Goal: Task Accomplishment & Management: Complete application form

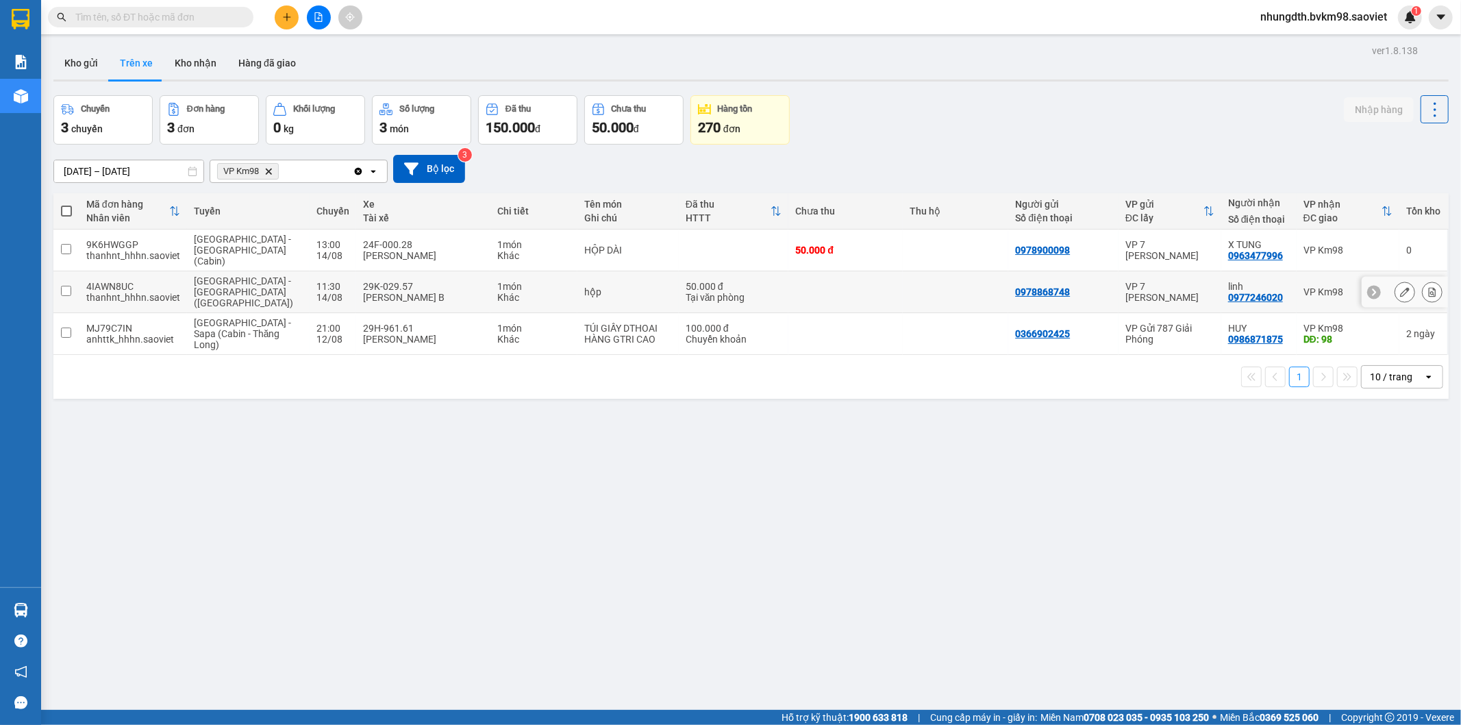
click at [64, 286] on input "checkbox" at bounding box center [66, 291] width 10 height 10
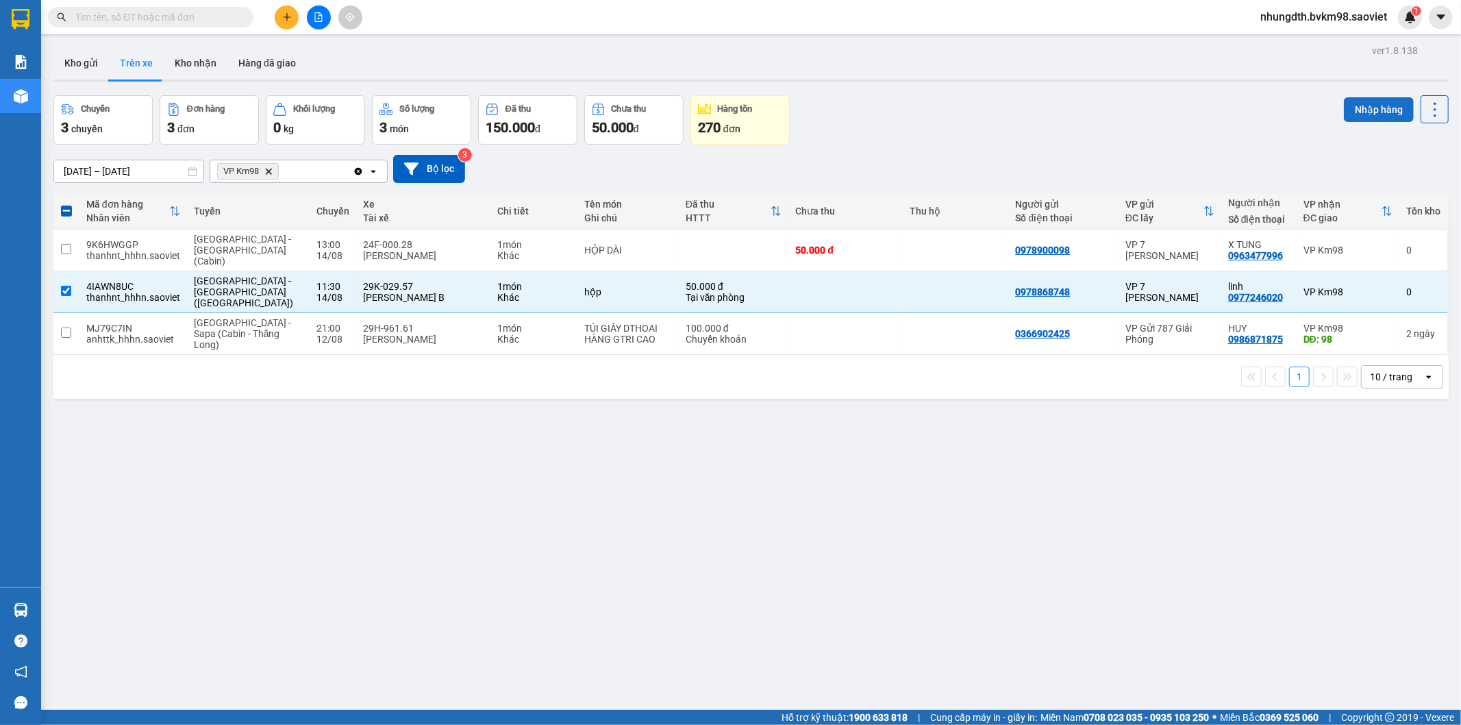
click at [1359, 107] on button "Nhập hàng" at bounding box center [1379, 109] width 70 height 25
checkbox input "false"
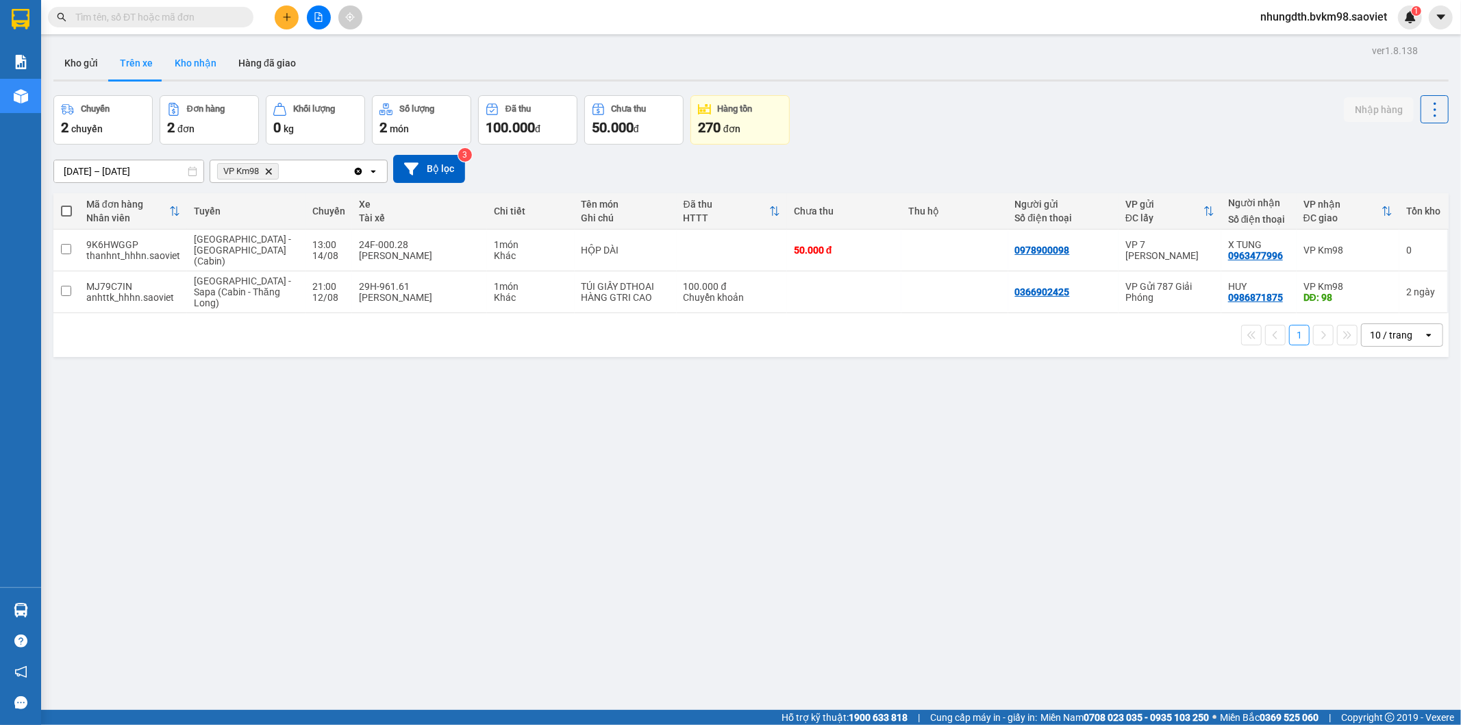
click at [185, 63] on button "Kho nhận" at bounding box center [196, 63] width 64 height 33
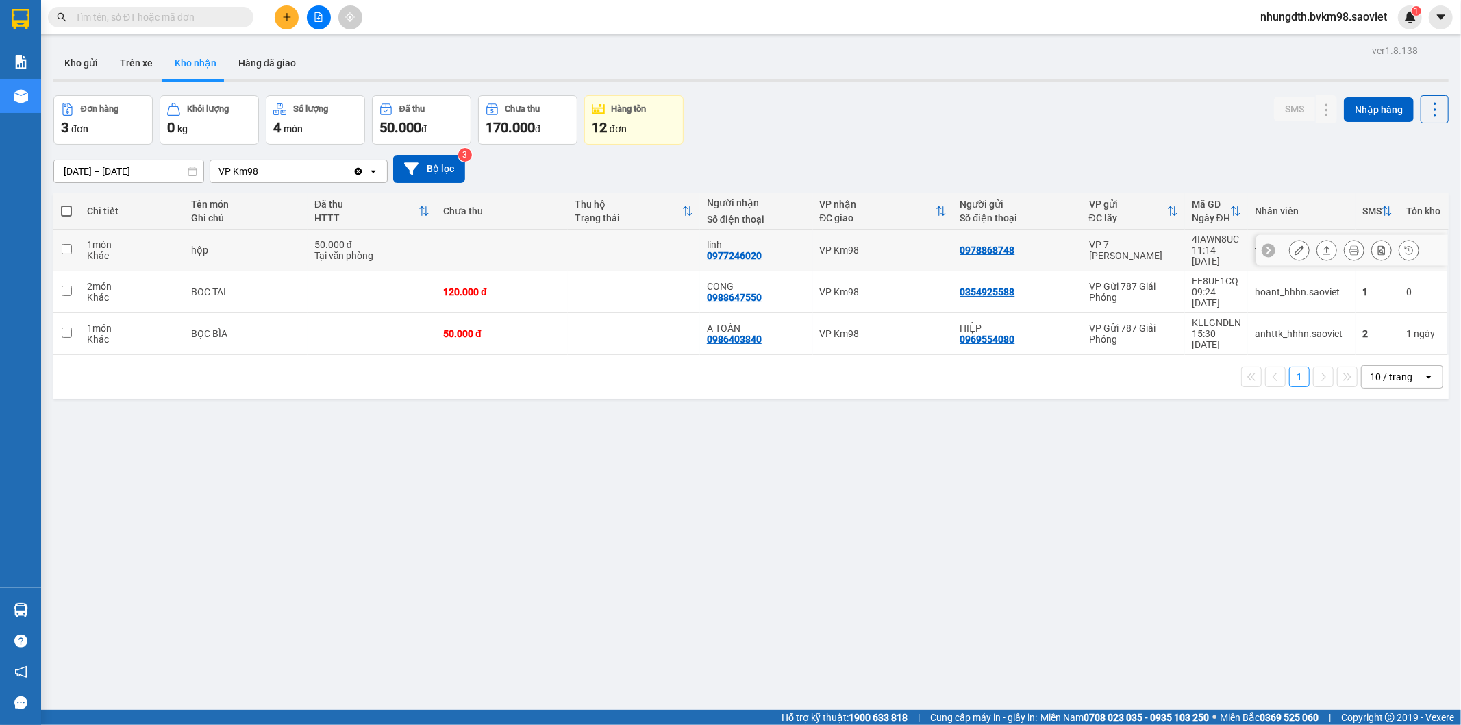
click at [619, 238] on td at bounding box center [634, 250] width 132 height 42
checkbox input "true"
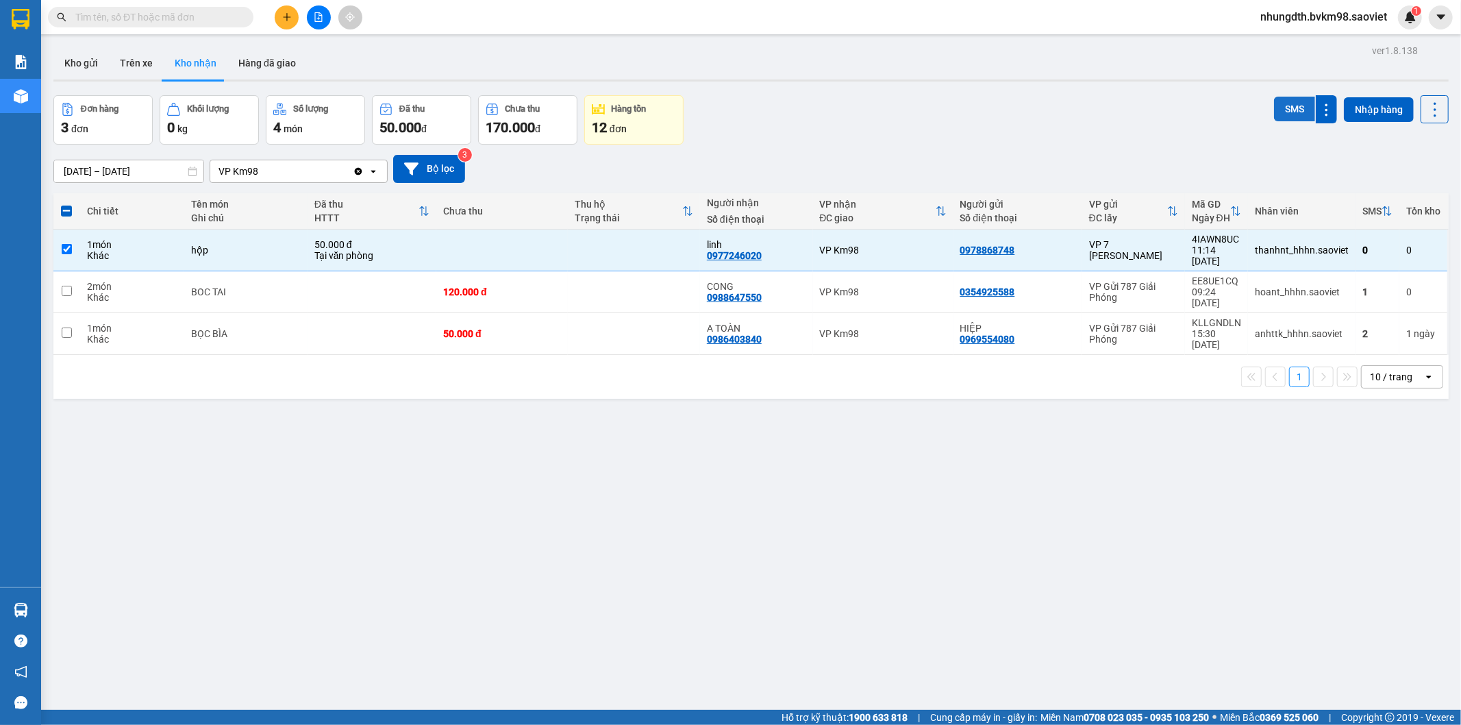
click at [1284, 105] on button "SMS" at bounding box center [1294, 109] width 41 height 25
click at [279, 25] on button at bounding box center [287, 17] width 24 height 24
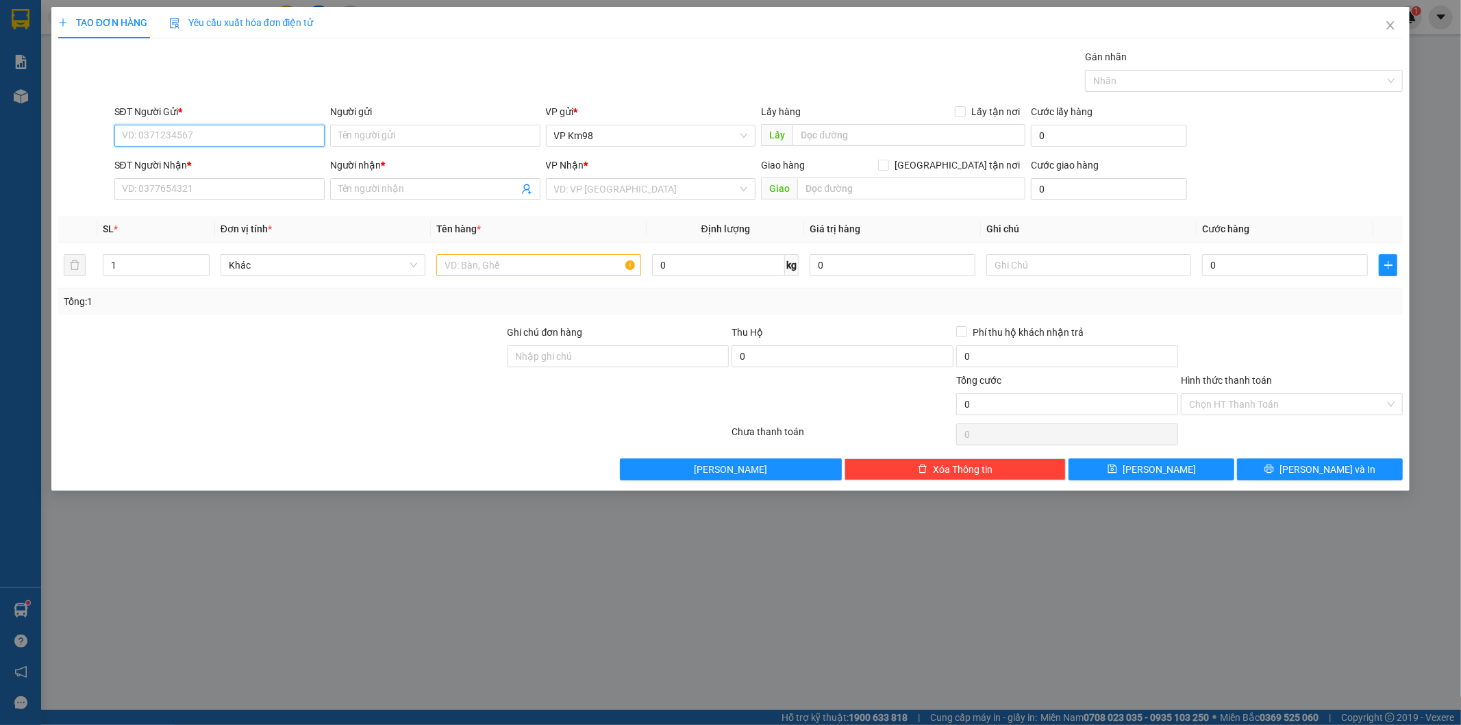
click at [195, 138] on input "SĐT Người Gửi *" at bounding box center [219, 136] width 210 height 22
type input "0967079555"
click at [153, 162] on div "0967079555 - kt" at bounding box center [220, 162] width 194 height 15
type input "kt"
type input "0944985099"
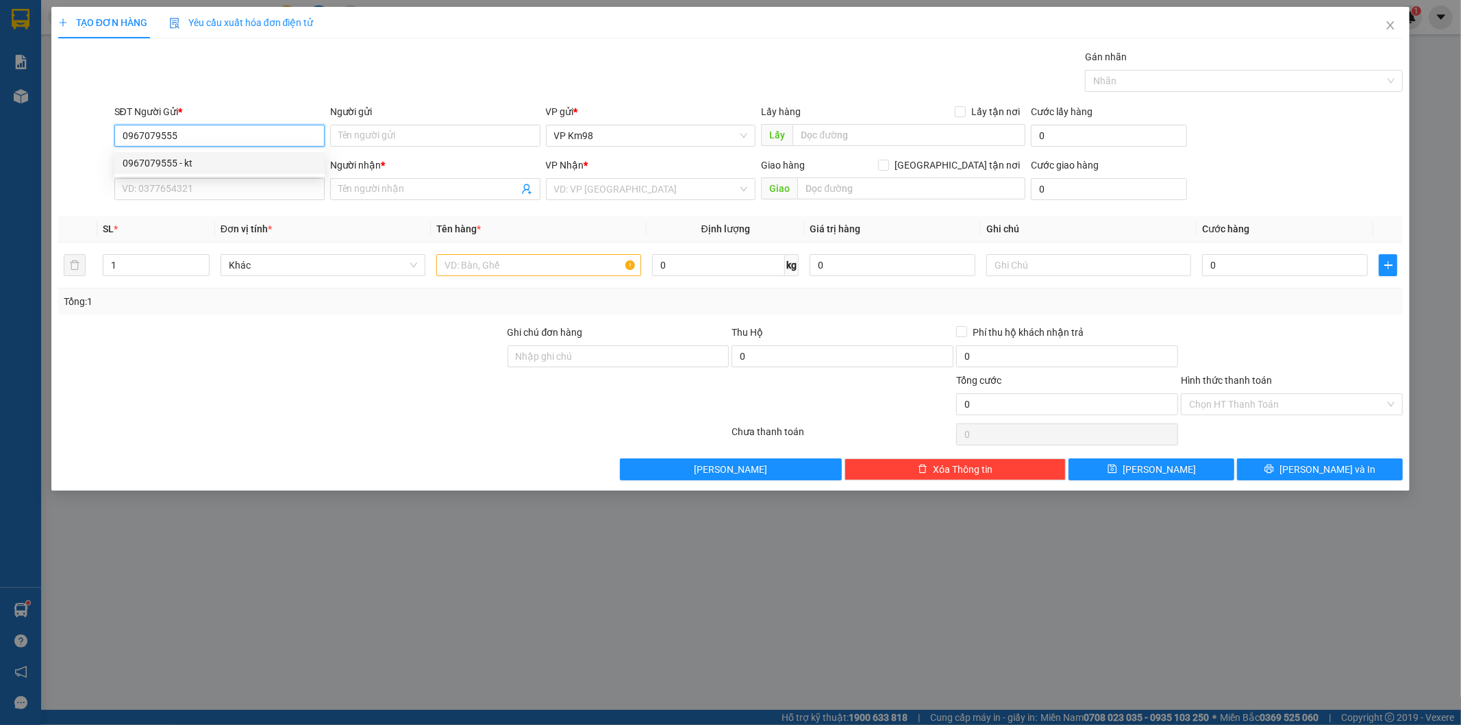
type input "thủy"
type input "0967079555"
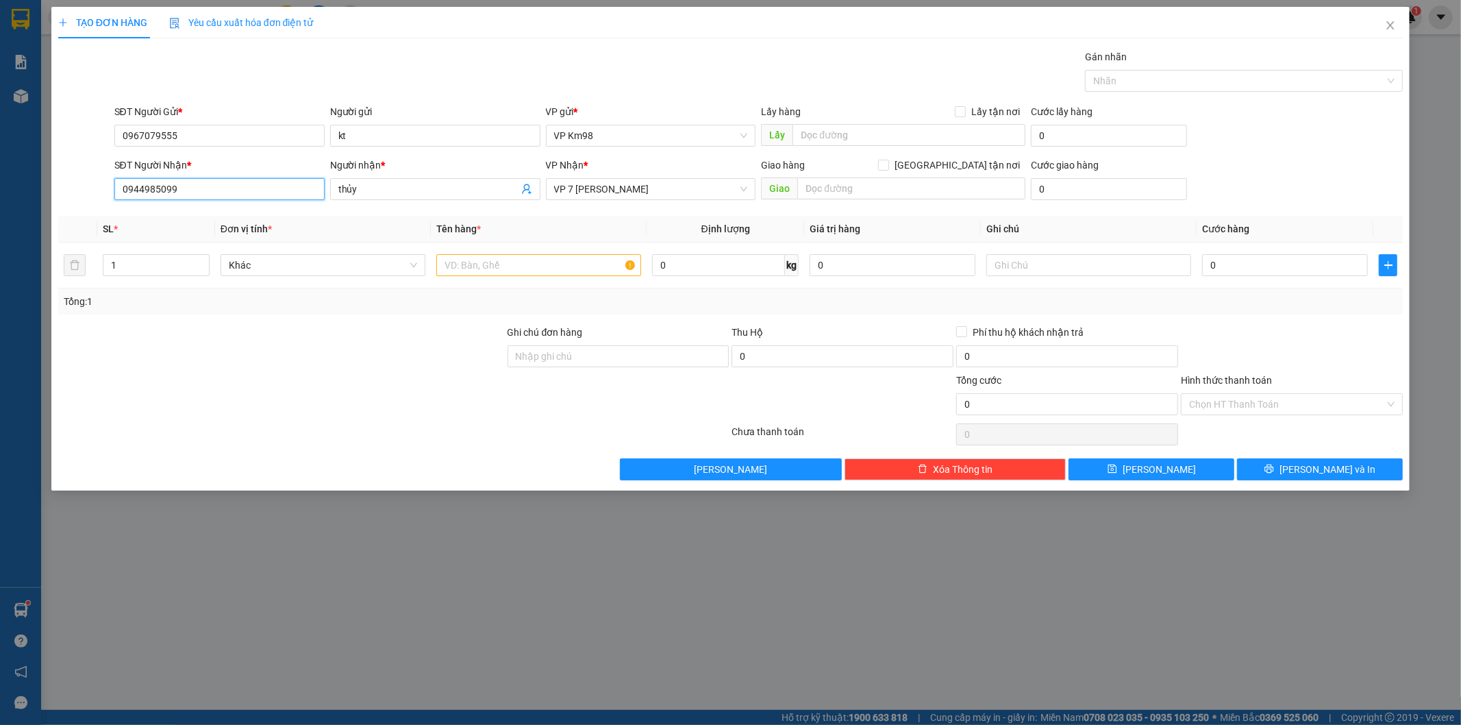
click at [192, 192] on input "0944985099" at bounding box center [219, 189] width 210 height 22
type input "0"
type input "0967914988"
click at [156, 220] on div "0967914988 - kt" at bounding box center [220, 216] width 194 height 15
type input "kt"
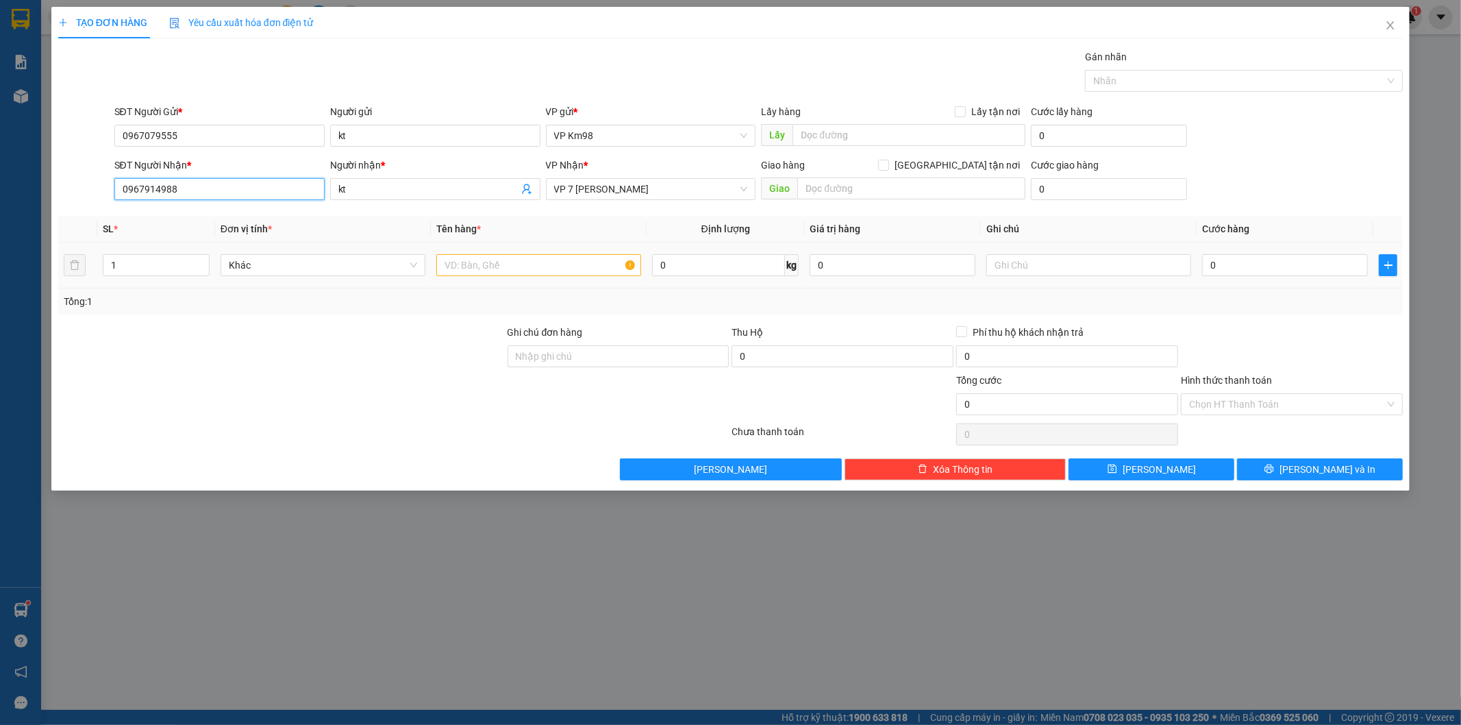
type input "0967914988"
click at [508, 268] on input "text" at bounding box center [538, 265] width 205 height 22
type input "BỌC TRẮNG QUẦN ÁO"
click at [1242, 264] on input "0" at bounding box center [1285, 265] width 166 height 22
click at [1202, 263] on input "0" at bounding box center [1285, 265] width 166 height 22
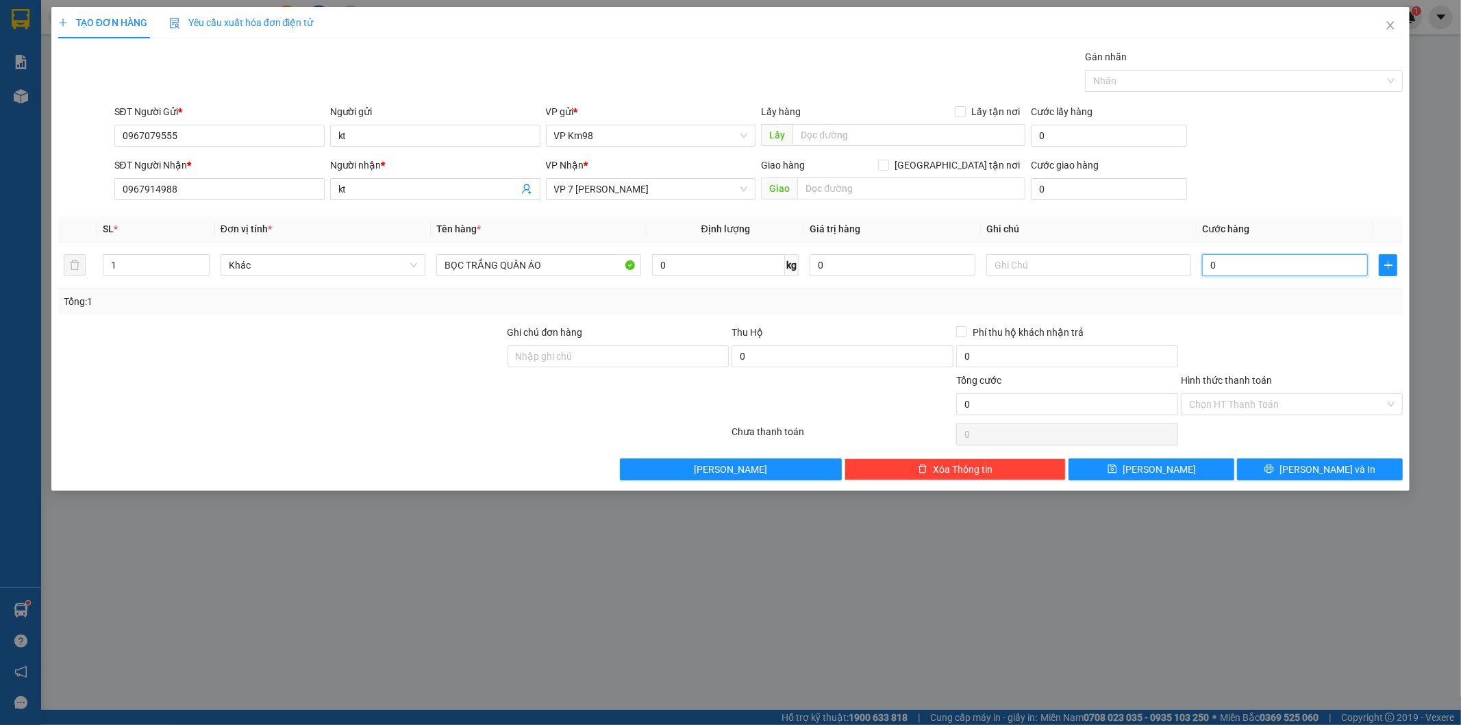
type input "50"
type input "500"
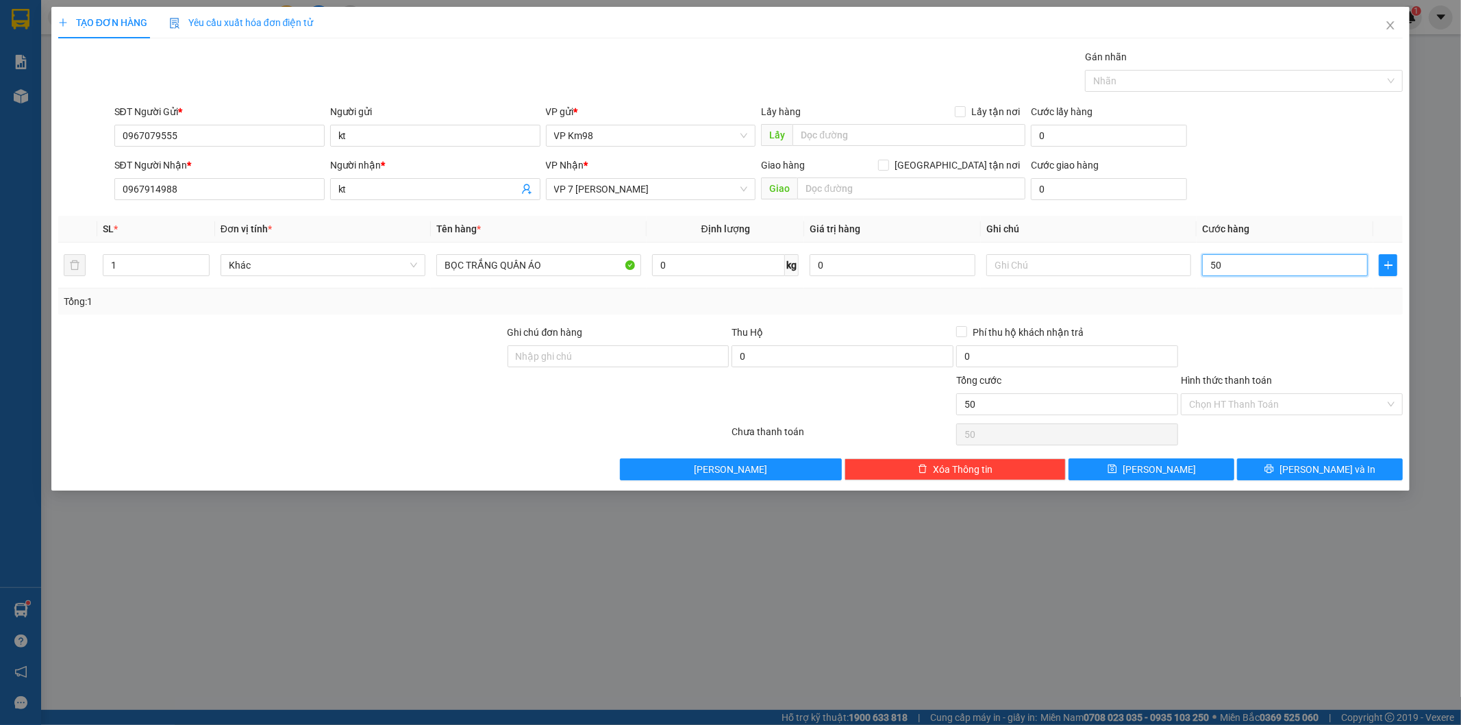
type input "500"
type input "5.000"
type input "50.000"
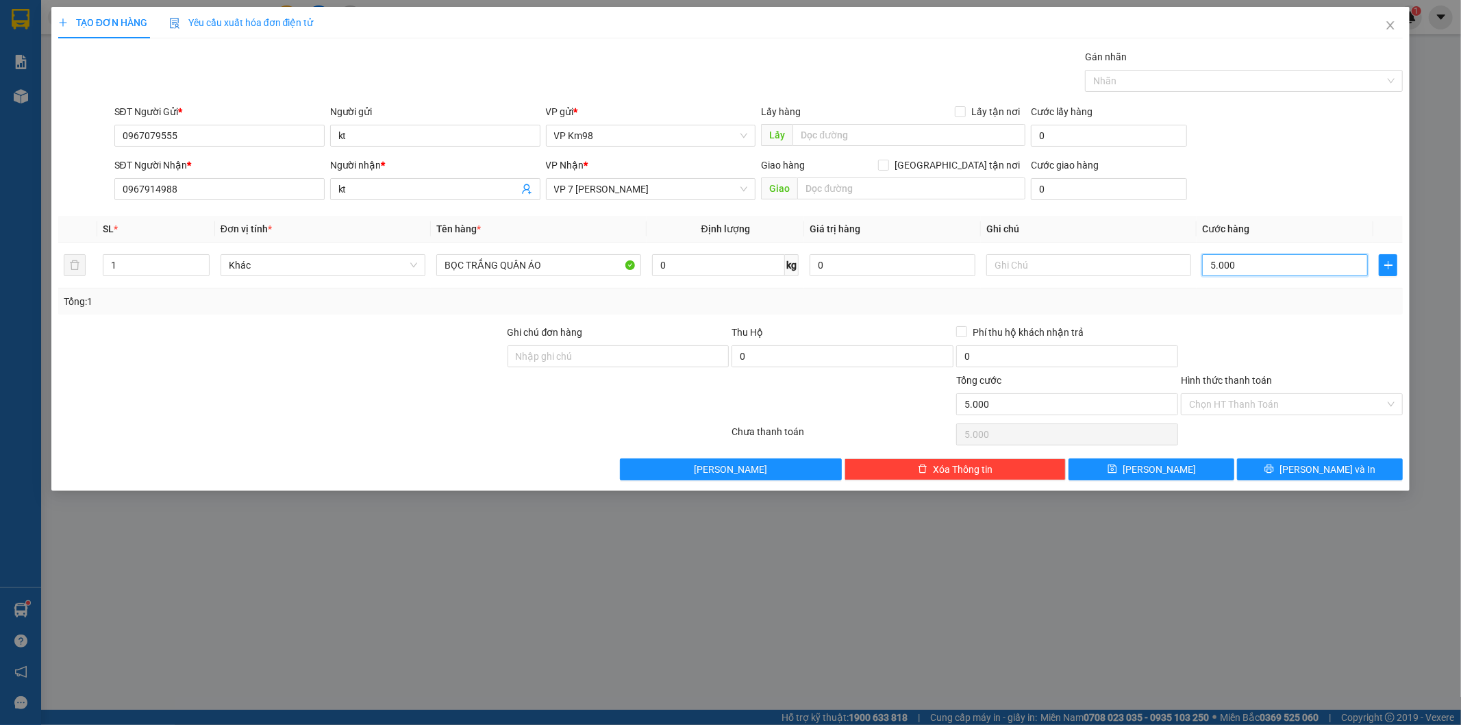
type input "50.000"
click at [1288, 469] on button "[PERSON_NAME] và In" at bounding box center [1320, 469] width 166 height 22
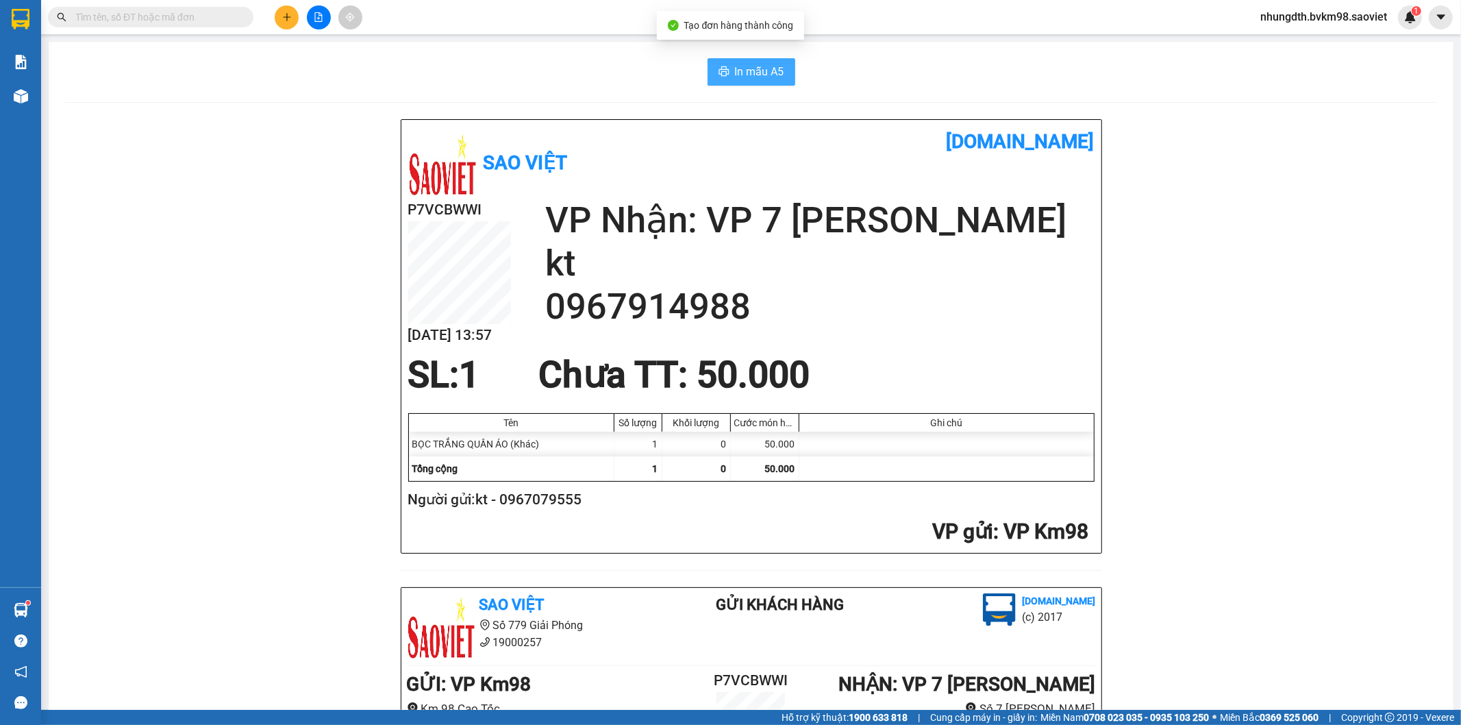
click at [748, 77] on span "In mẫu A5" at bounding box center [759, 71] width 49 height 17
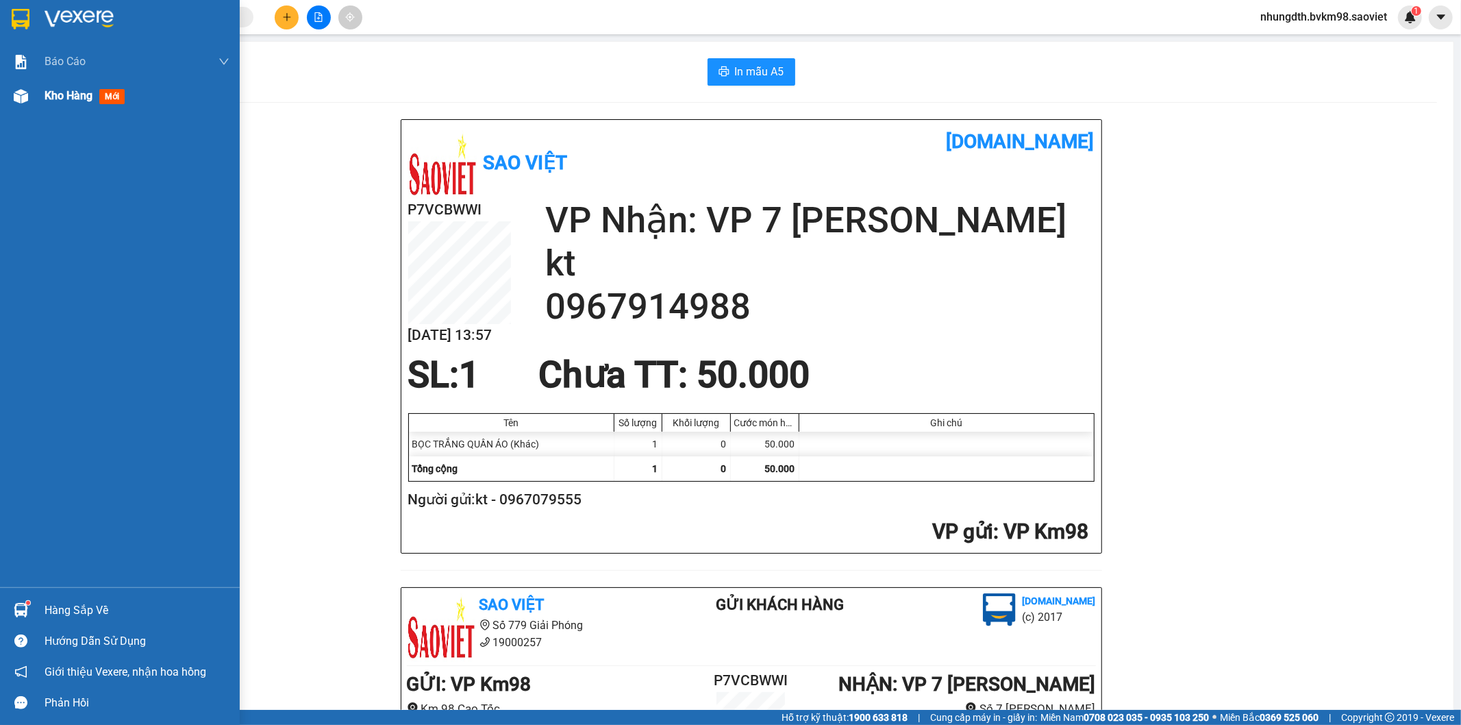
click at [18, 91] on img at bounding box center [21, 96] width 14 height 14
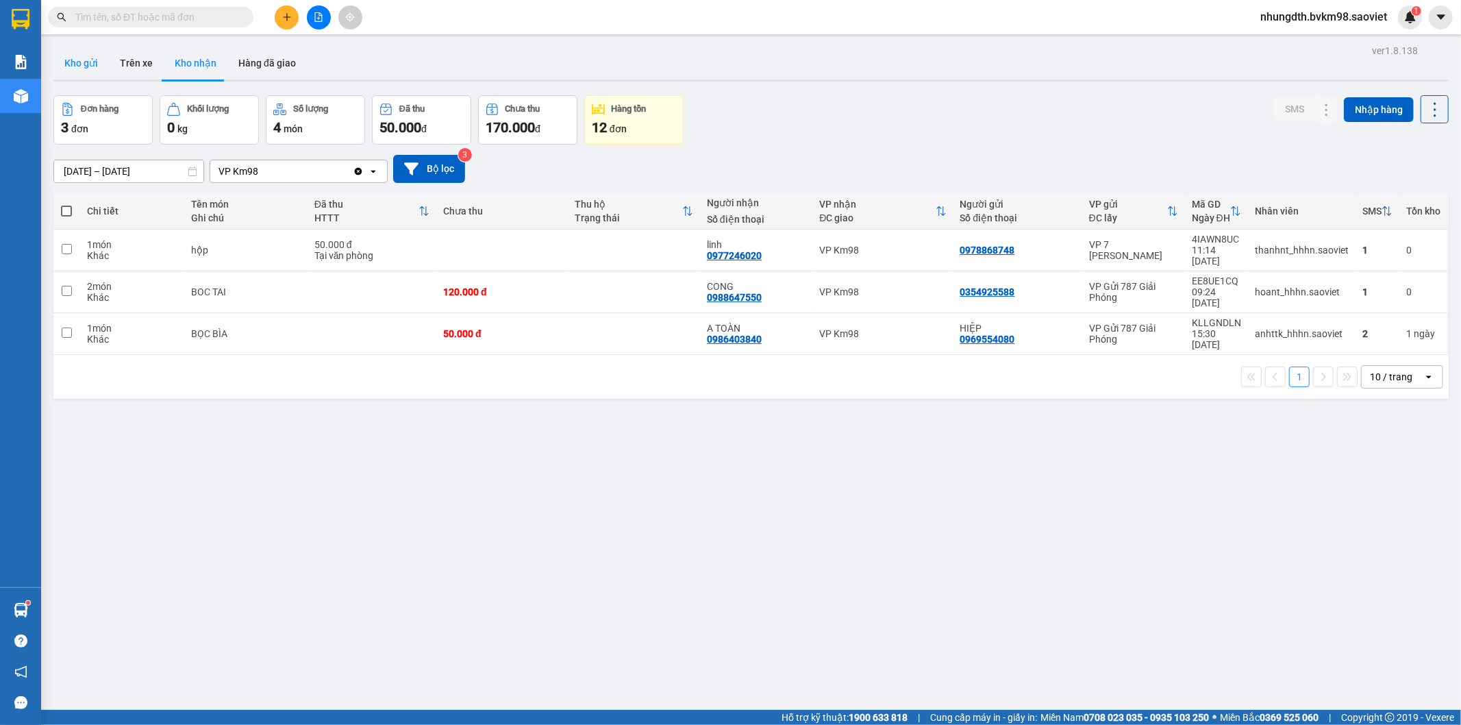
click at [87, 60] on button "Kho gửi" at bounding box center [80, 63] width 55 height 33
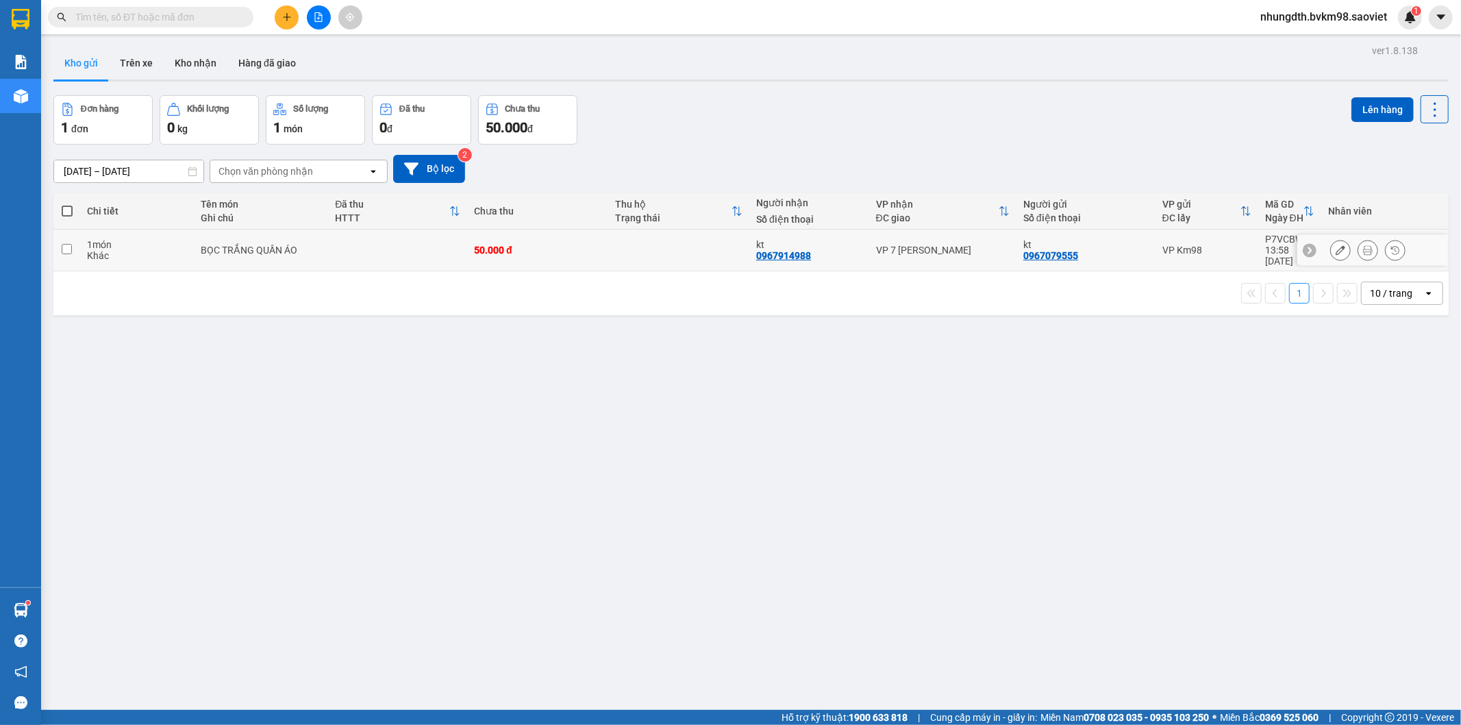
click at [66, 244] on input "checkbox" at bounding box center [67, 249] width 10 height 10
checkbox input "true"
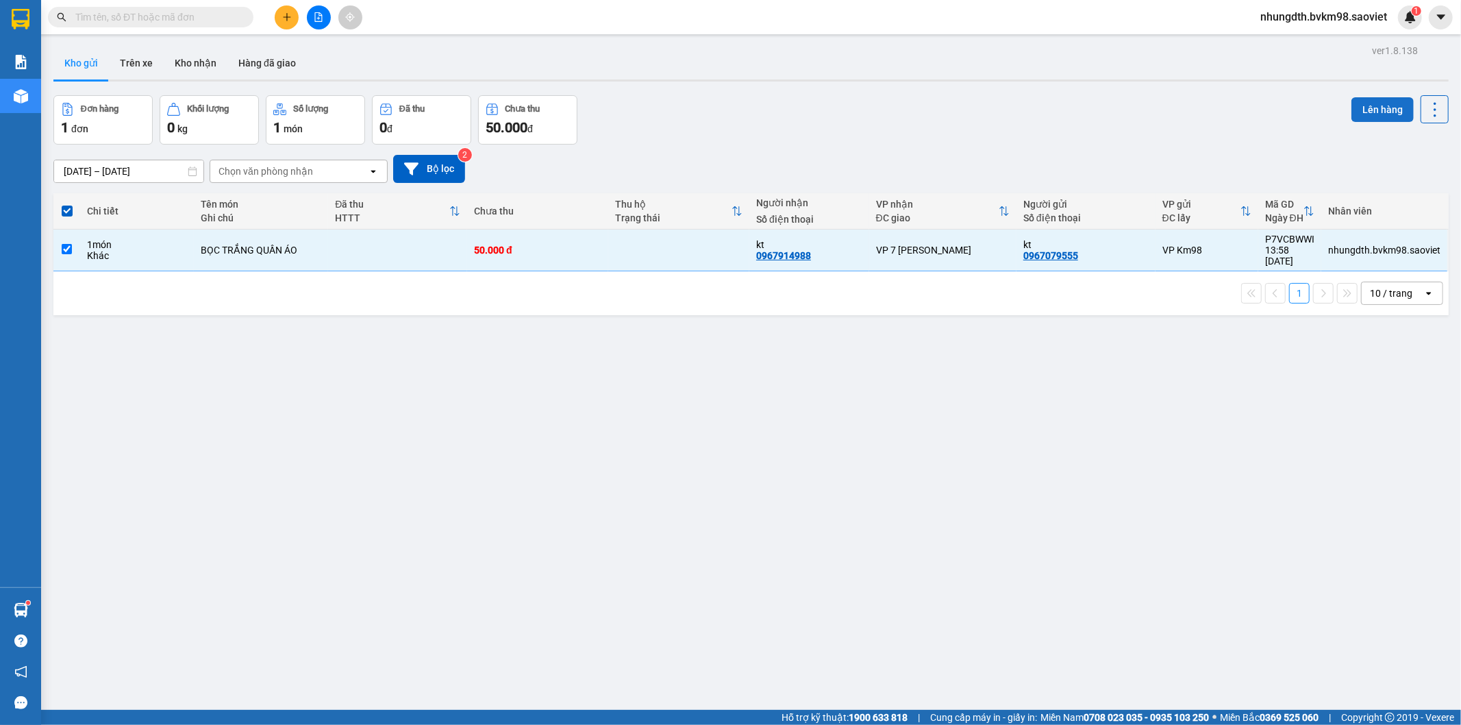
click at [1374, 103] on button "Lên hàng" at bounding box center [1382, 109] width 62 height 25
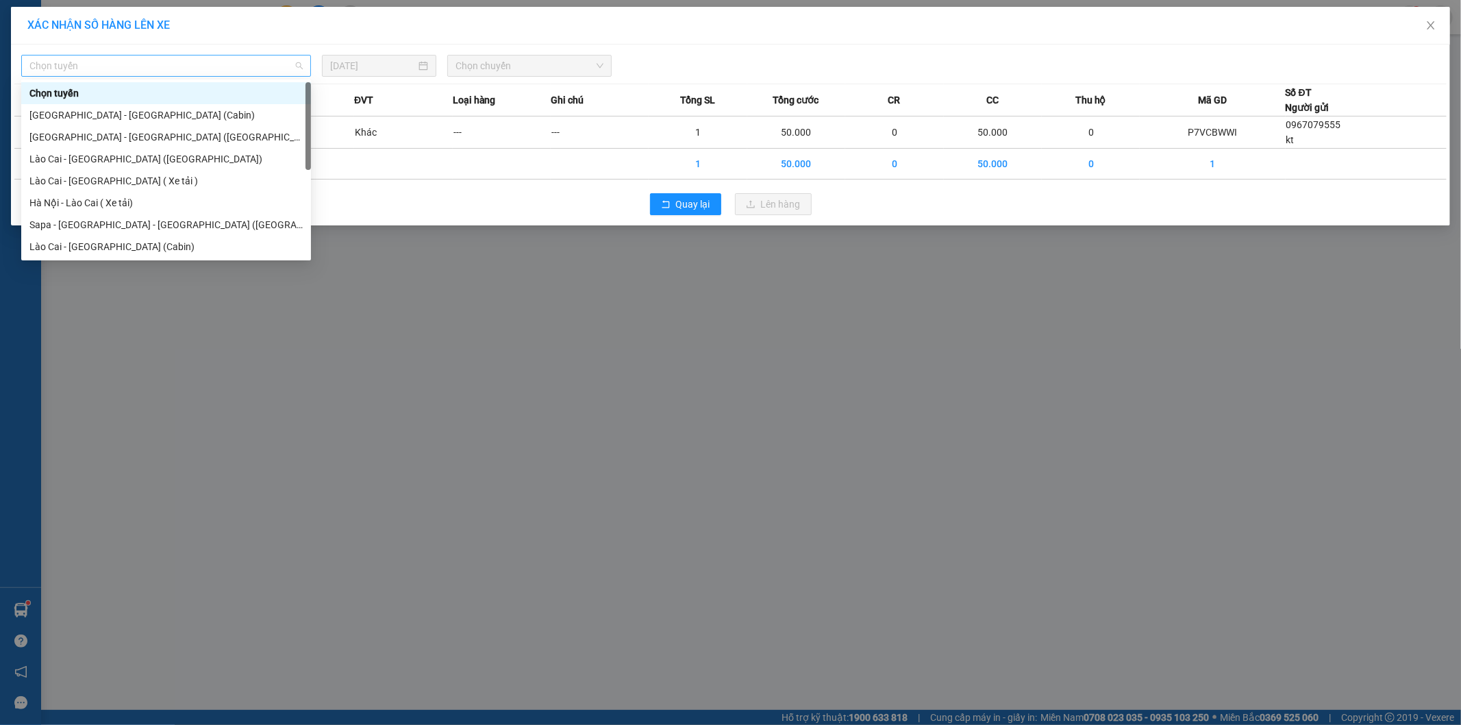
click at [138, 66] on span "Chọn tuyến" at bounding box center [165, 65] width 273 height 21
click at [118, 162] on div "Lào Cai - [GEOGRAPHIC_DATA] ([GEOGRAPHIC_DATA])" at bounding box center [165, 158] width 273 height 15
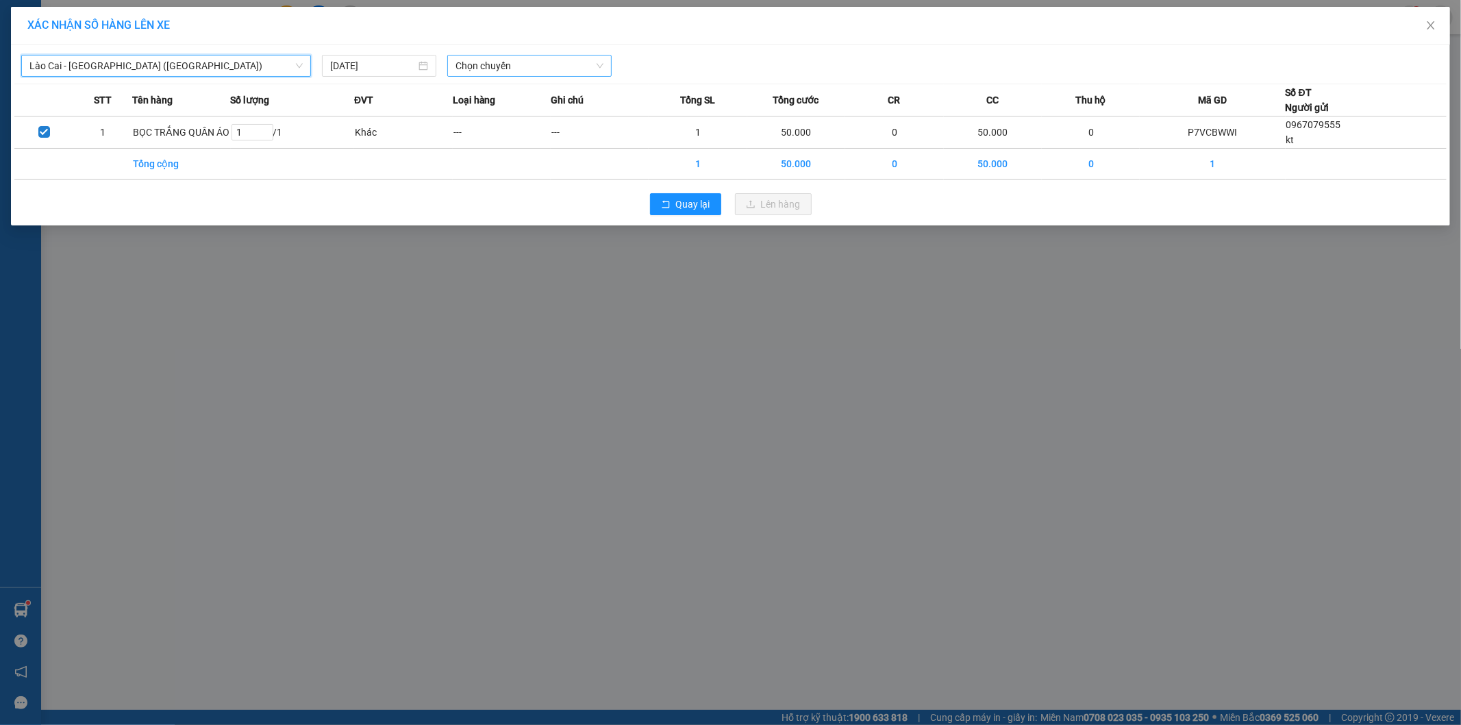
click at [508, 62] on span "Chọn chuyến" at bounding box center [530, 65] width 148 height 21
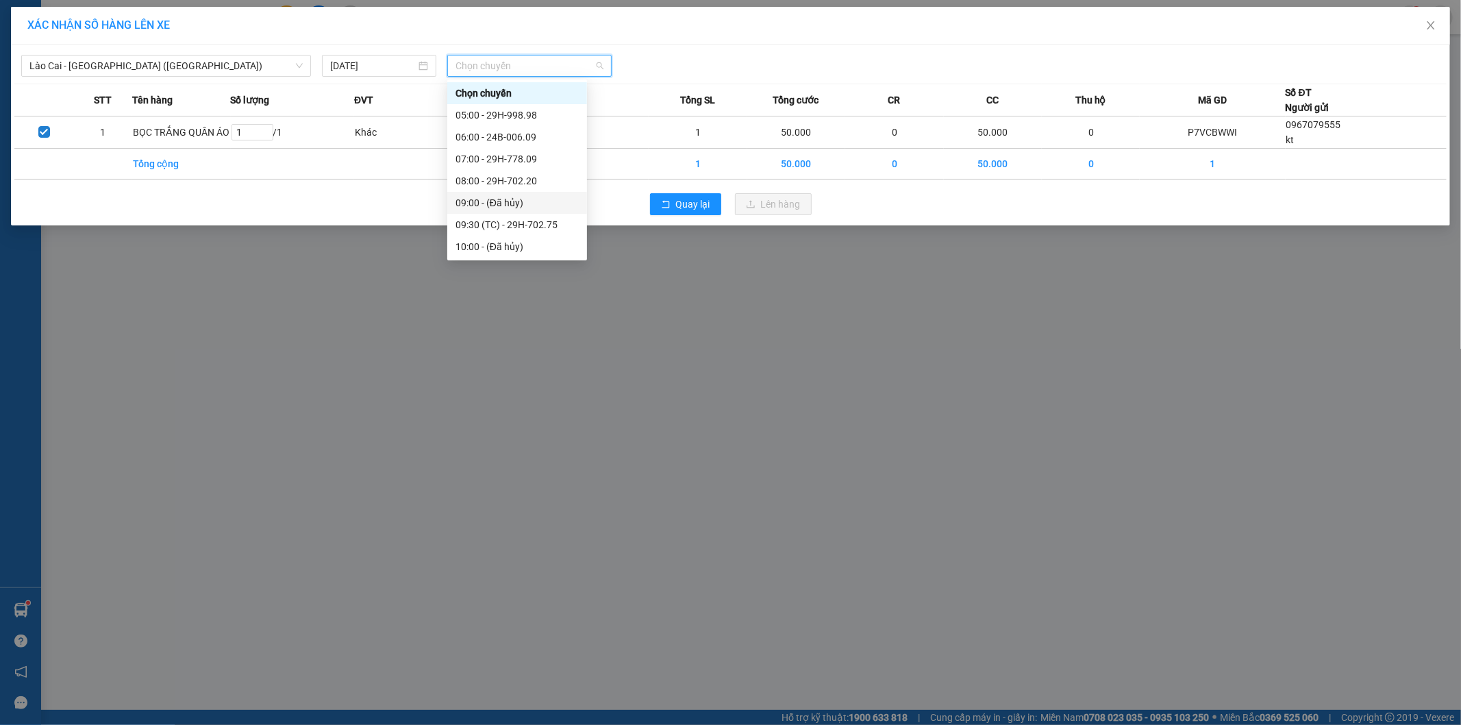
scroll to position [76, 0]
click at [527, 195] on div "11:30 - 24B-006.78" at bounding box center [517, 192] width 123 height 15
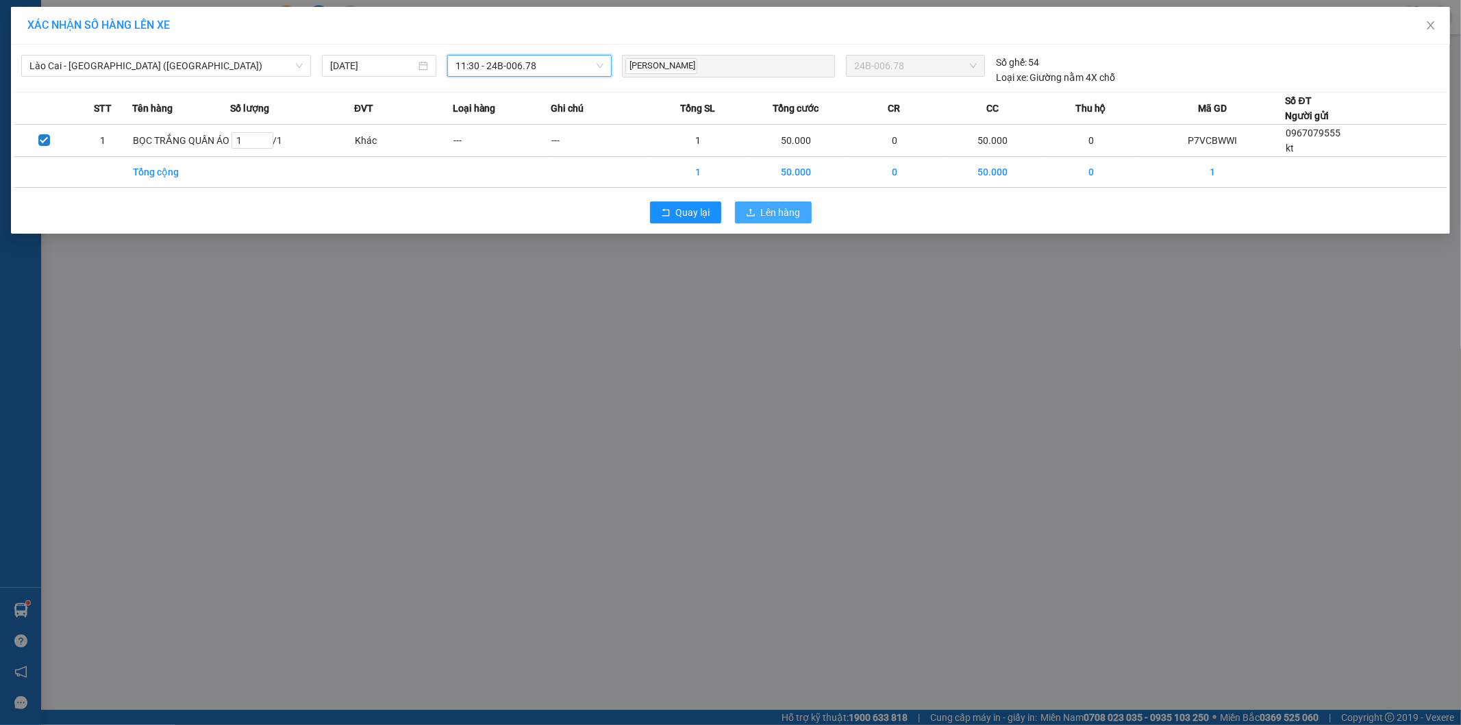
click at [786, 217] on span "Lên hàng" at bounding box center [781, 212] width 40 height 15
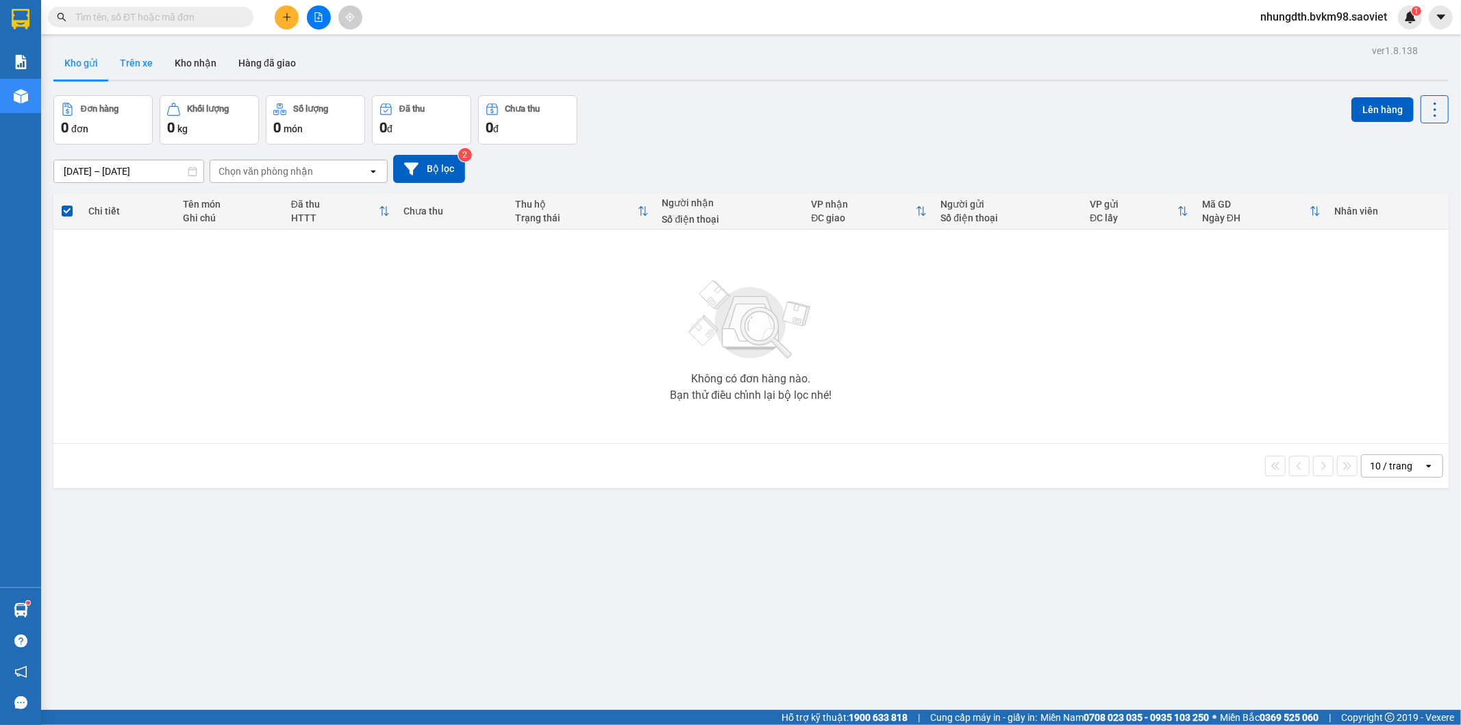
click at [142, 66] on button "Trên xe" at bounding box center [136, 63] width 55 height 33
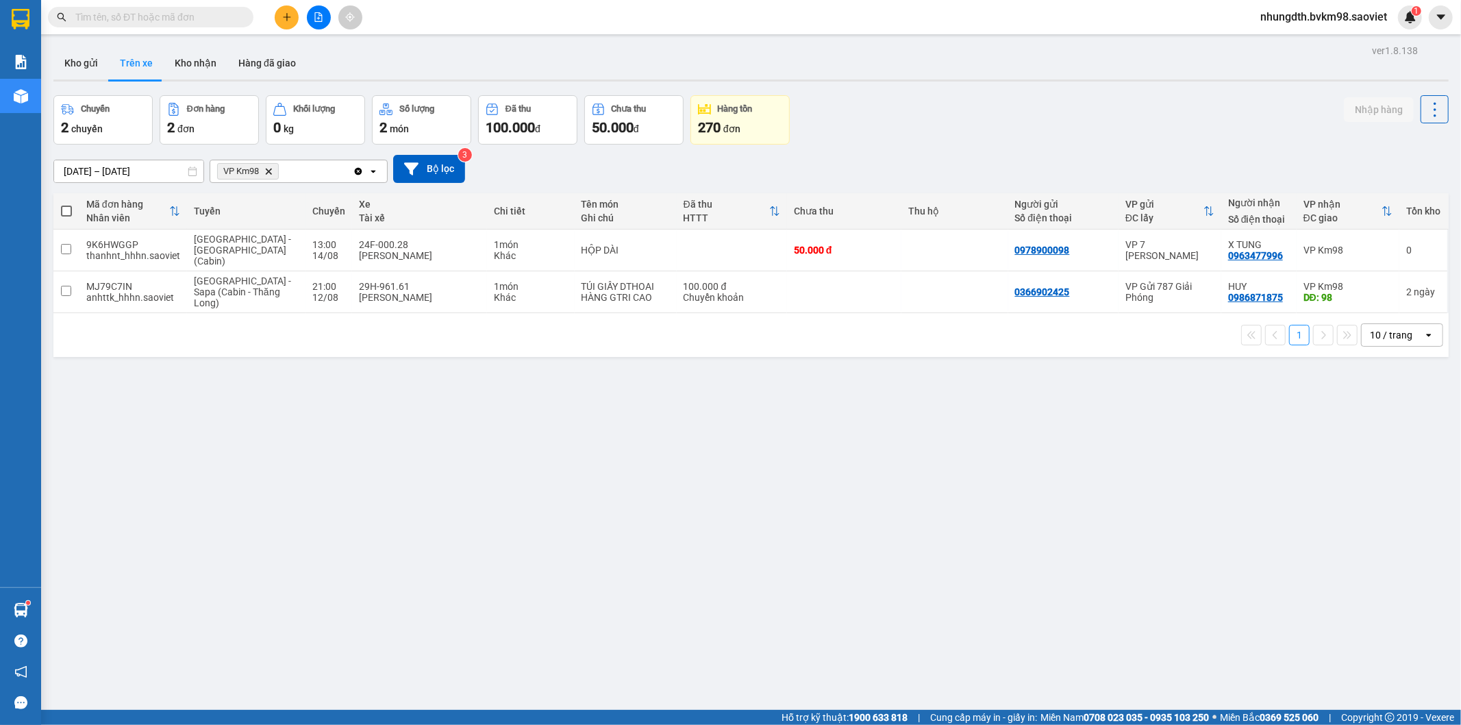
click at [290, 18] on icon "plus" at bounding box center [287, 17] width 10 height 10
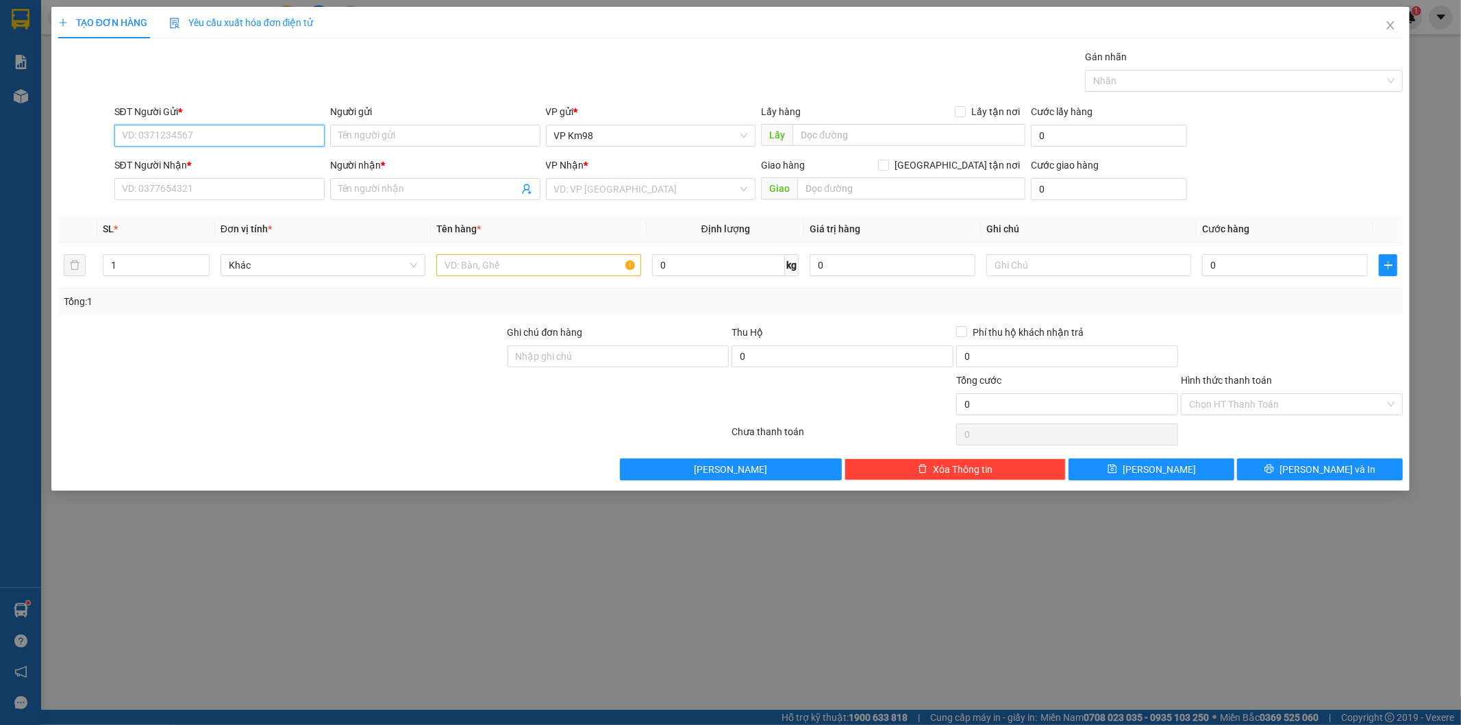
click at [206, 136] on input "SĐT Người Gửi *" at bounding box center [219, 136] width 210 height 22
type input "0977246020"
drag, startPoint x: 173, startPoint y: 160, endPoint x: 264, endPoint y: 214, distance: 106.0
click at [172, 161] on div "0977246020 - linh" at bounding box center [220, 162] width 194 height 15
type input "linh"
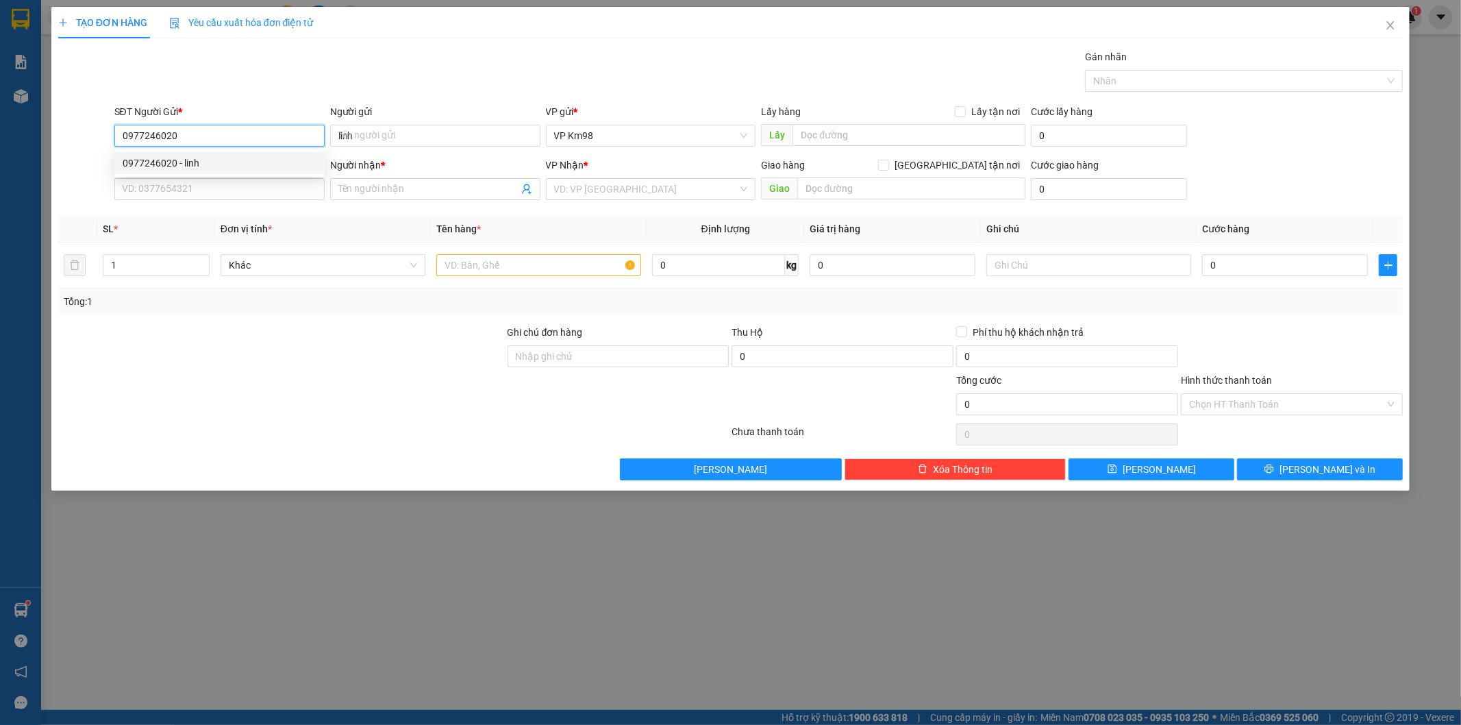
type input "0989766845"
type input "LaBo Quang Tín"
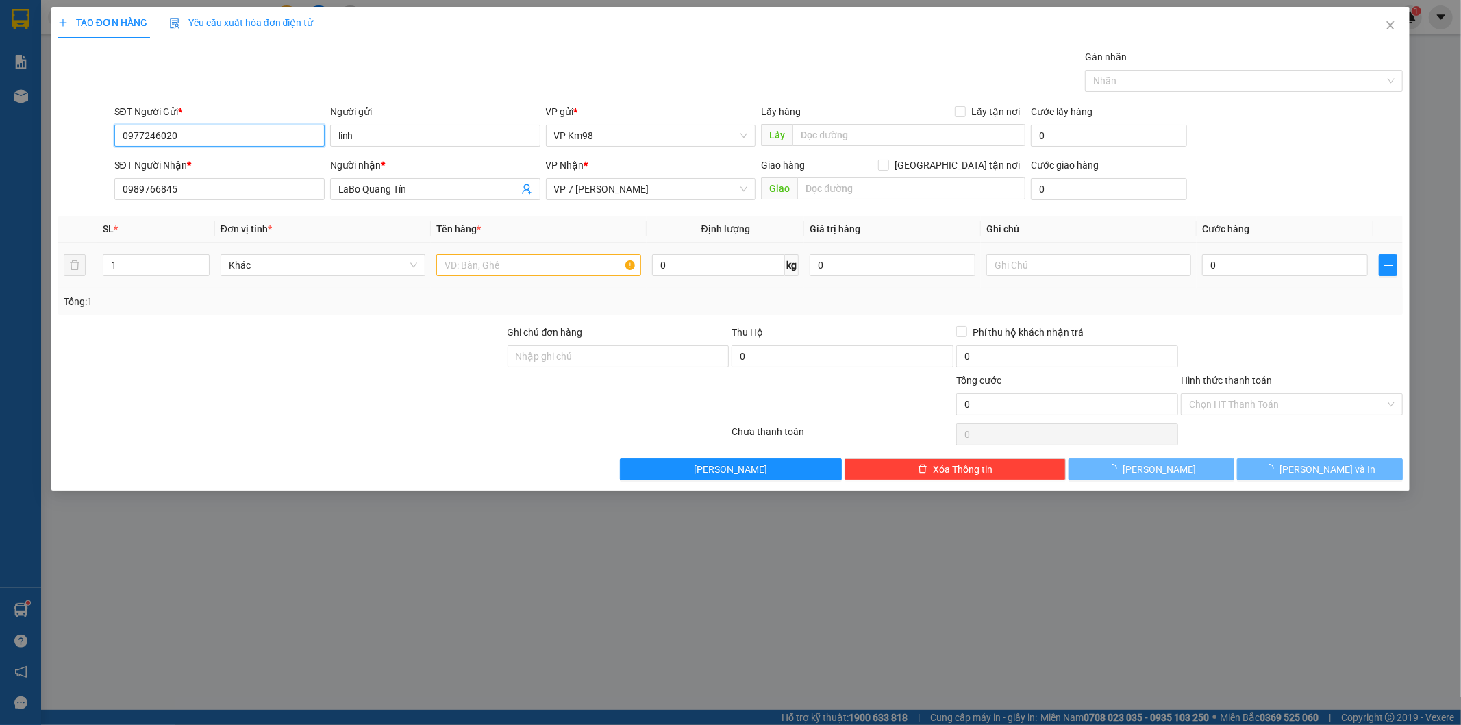
type input "0977246020"
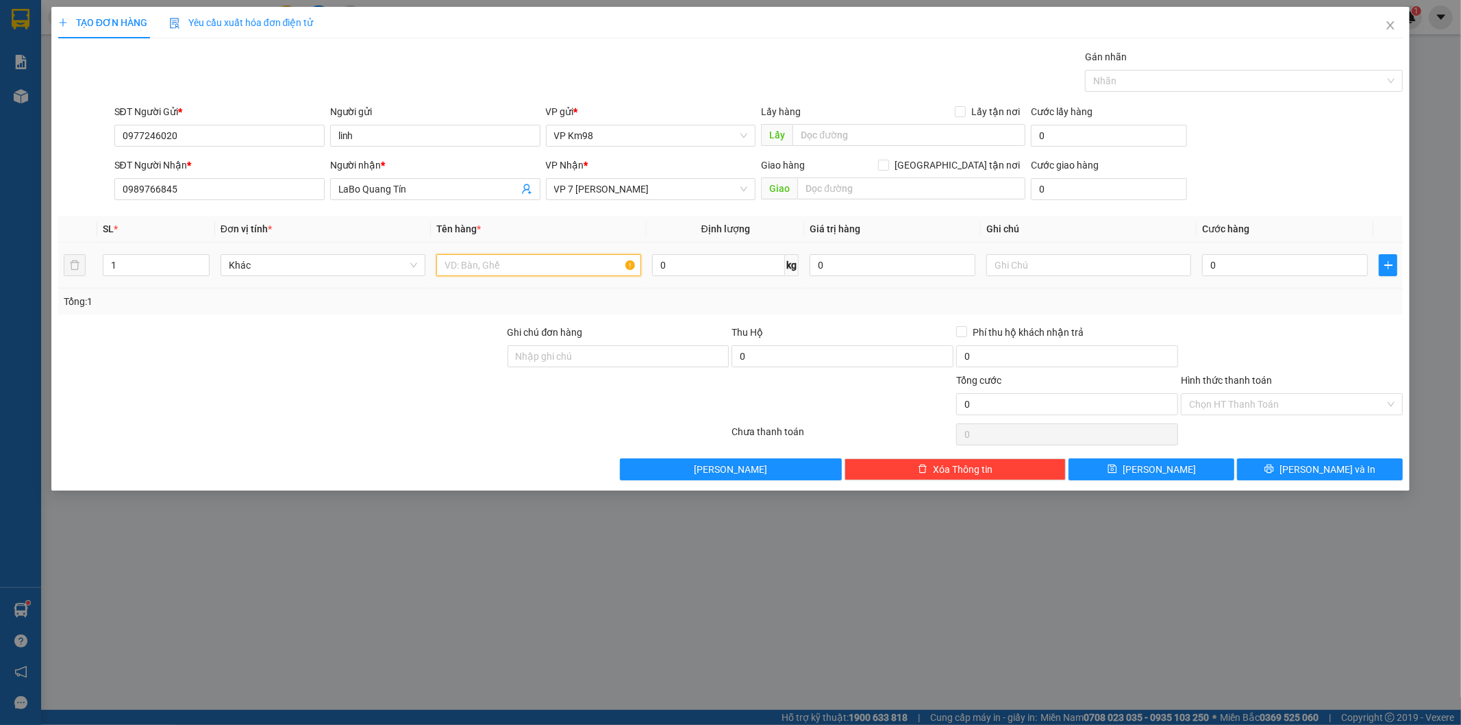
click at [493, 258] on input "text" at bounding box center [538, 265] width 205 height 22
type input "g"
click at [458, 268] on input "hộ giấy nhỏ" at bounding box center [538, 265] width 205 height 22
type input "hộp giấy nhỏ"
click at [1264, 272] on input "0" at bounding box center [1285, 265] width 166 height 22
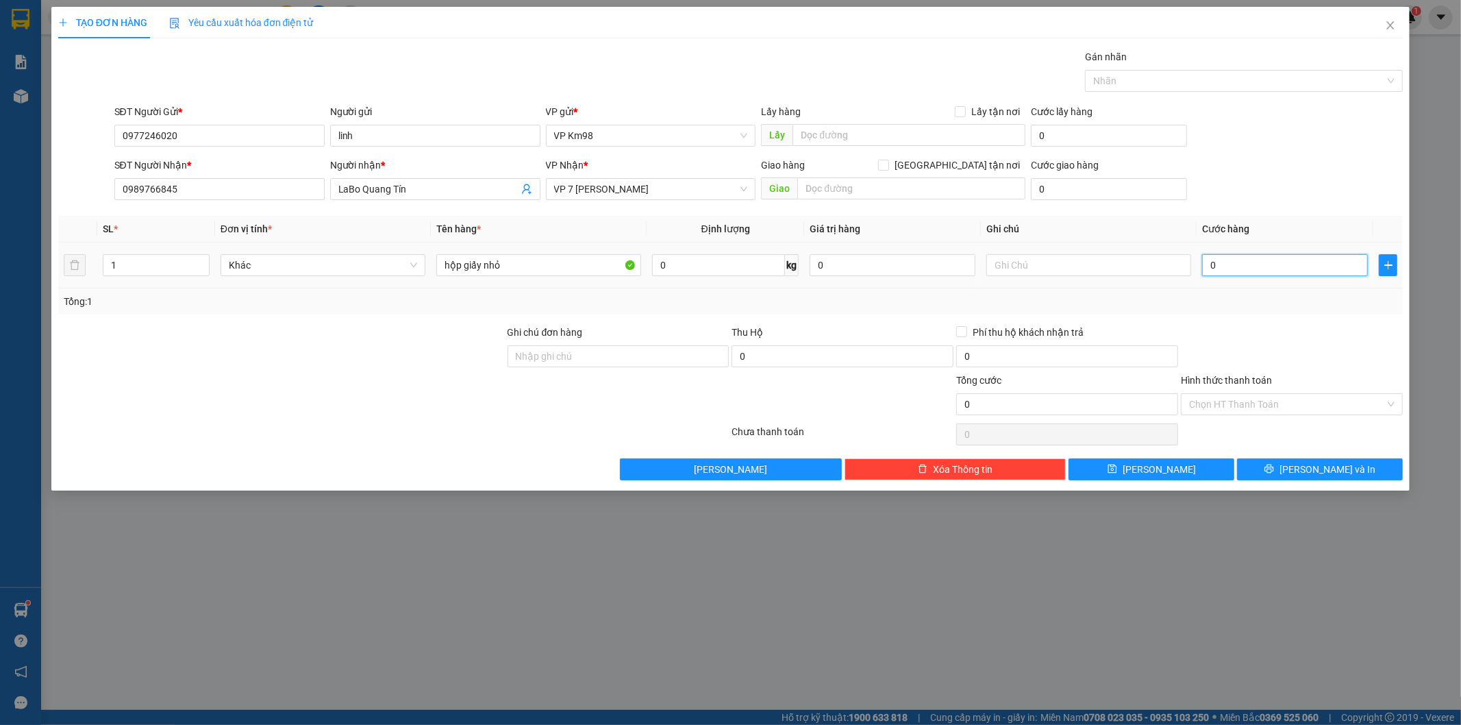
click at [1228, 264] on input "0" at bounding box center [1285, 265] width 166 height 22
drag, startPoint x: 1208, startPoint y: 264, endPoint x: 1207, endPoint y: 275, distance: 10.4
click at [1207, 270] on input "0" at bounding box center [1285, 265] width 166 height 22
type input "40"
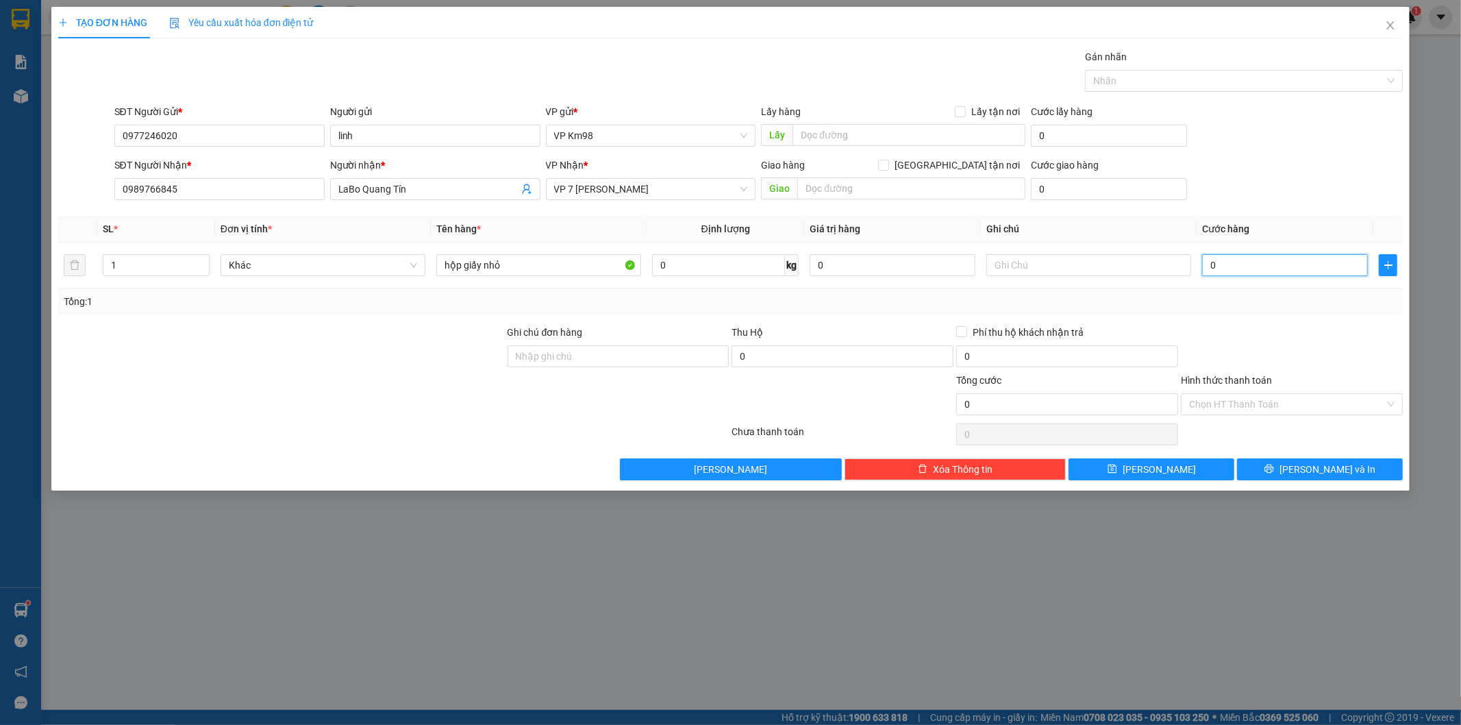
type input "40"
click at [1238, 265] on input "40" at bounding box center [1285, 265] width 166 height 22
type input "400"
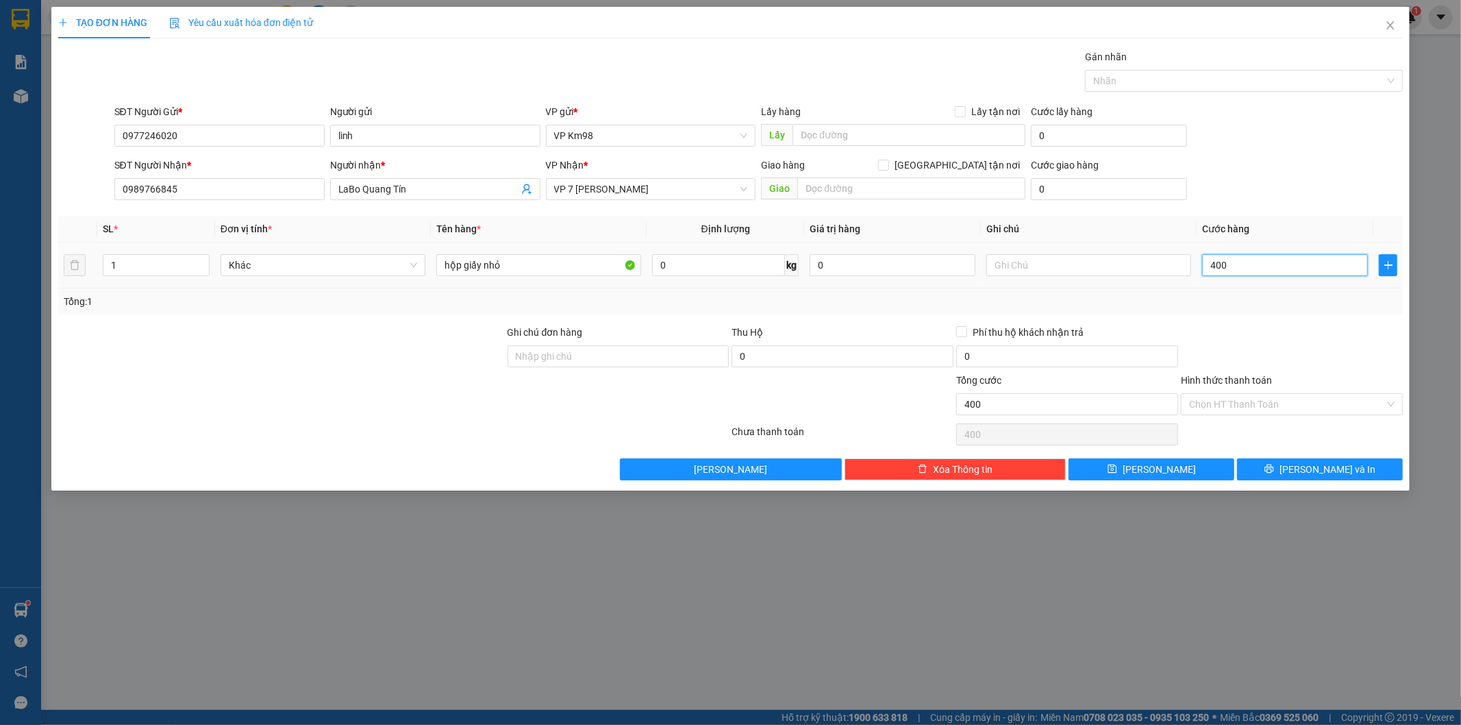
type input "4.000"
type input "40.000"
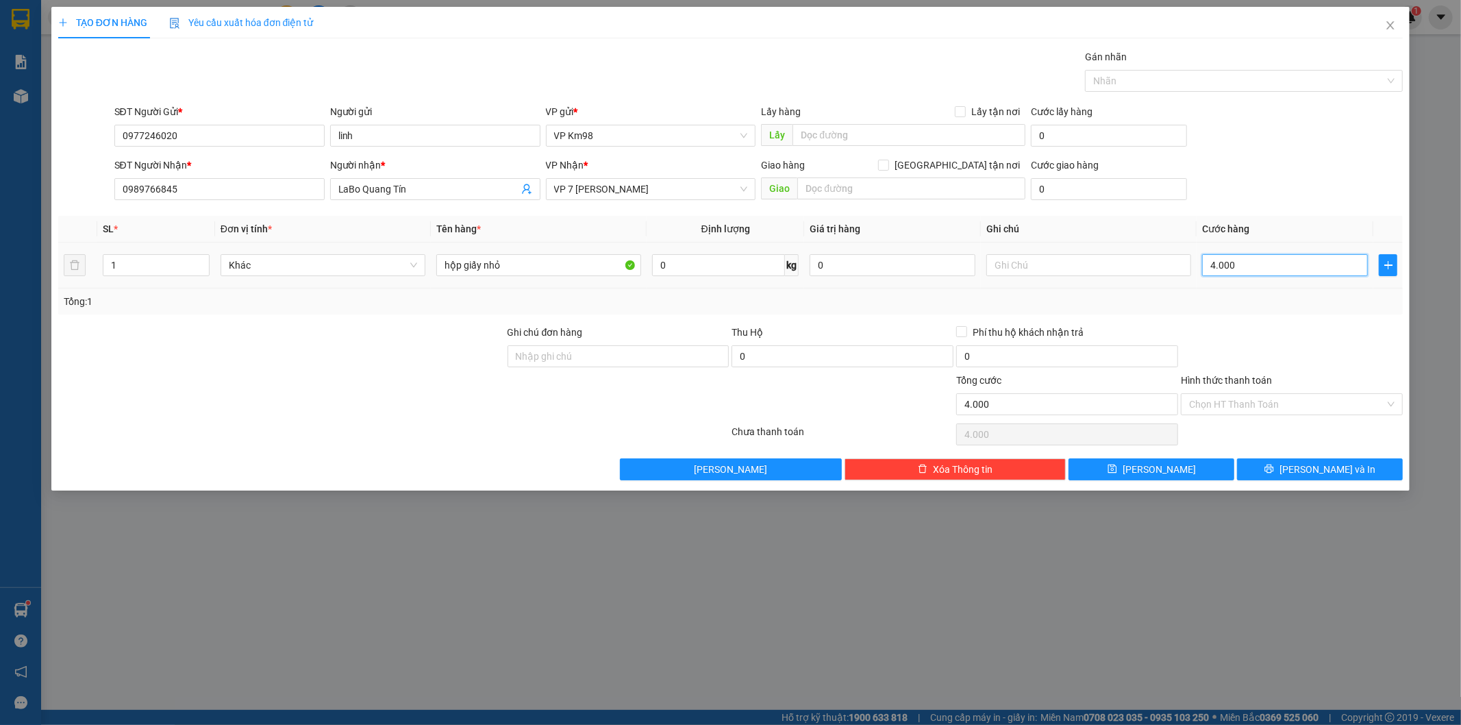
type input "40.000"
click at [1252, 382] on label "Hình thức thanh toán" at bounding box center [1226, 380] width 91 height 11
click at [1252, 394] on input "Hình thức thanh toán" at bounding box center [1287, 404] width 196 height 21
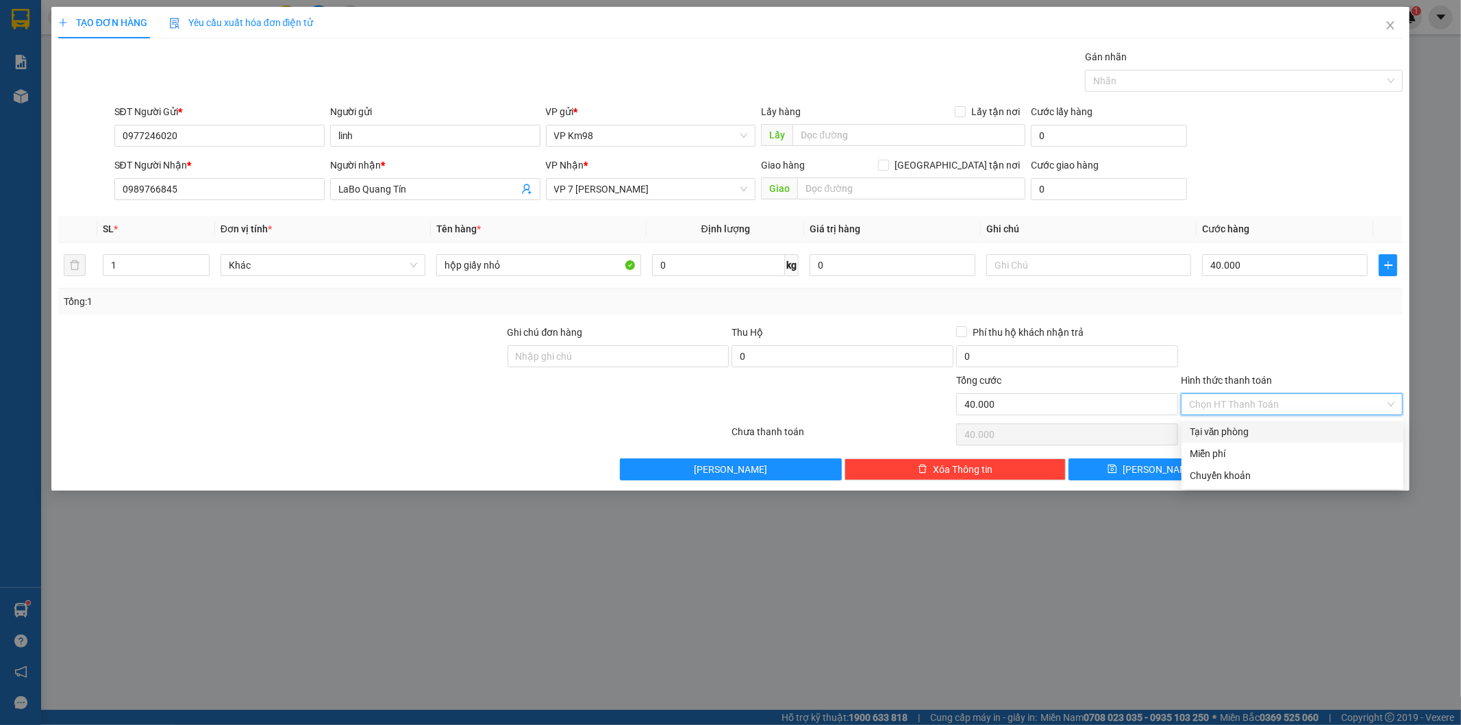
click at [1240, 435] on div "Tại văn phòng" at bounding box center [1292, 431] width 205 height 15
type input "0"
click at [1274, 469] on icon "printer" at bounding box center [1269, 469] width 10 height 10
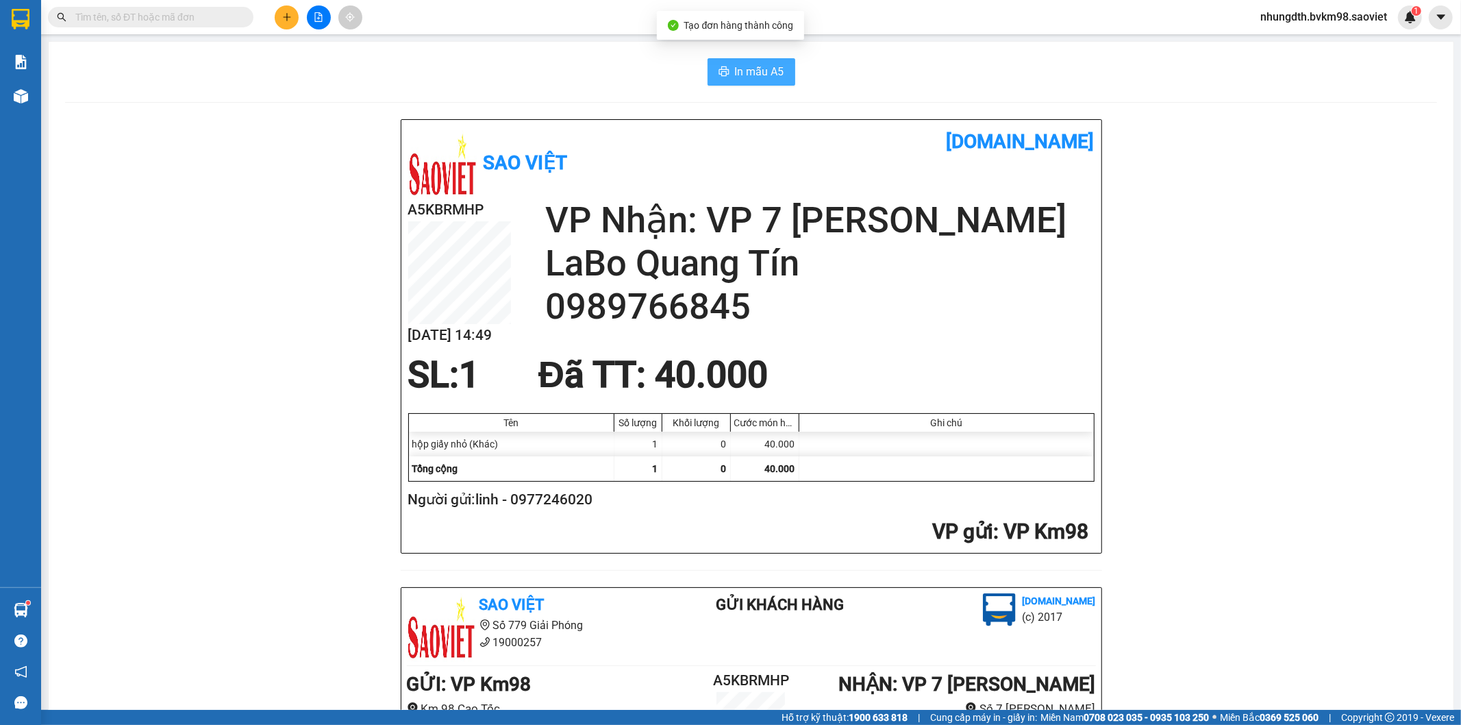
click at [744, 64] on span "In mẫu A5" at bounding box center [759, 71] width 49 height 17
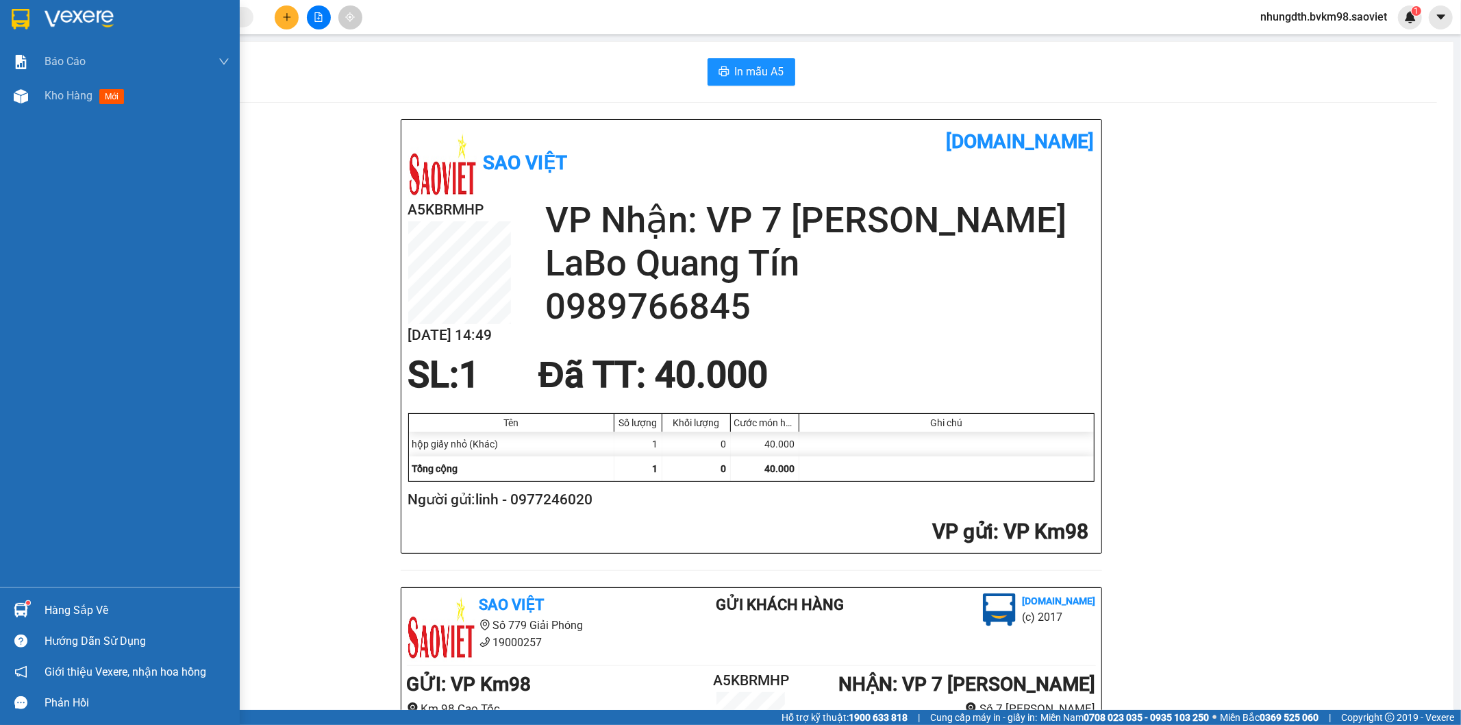
drag, startPoint x: 11, startPoint y: 93, endPoint x: 224, endPoint y: 166, distance: 225.3
click at [10, 92] on div at bounding box center [21, 96] width 24 height 24
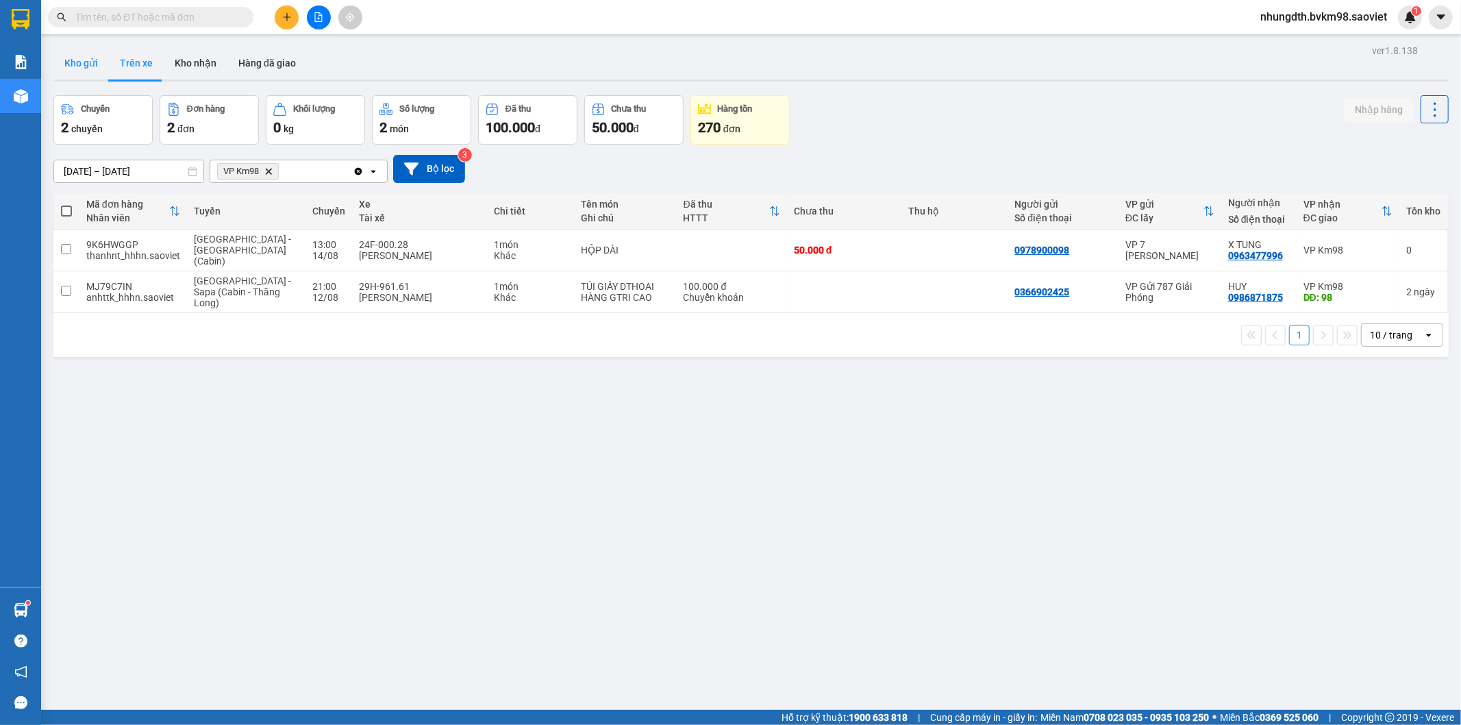
click at [58, 52] on button "Kho gửi" at bounding box center [80, 63] width 55 height 33
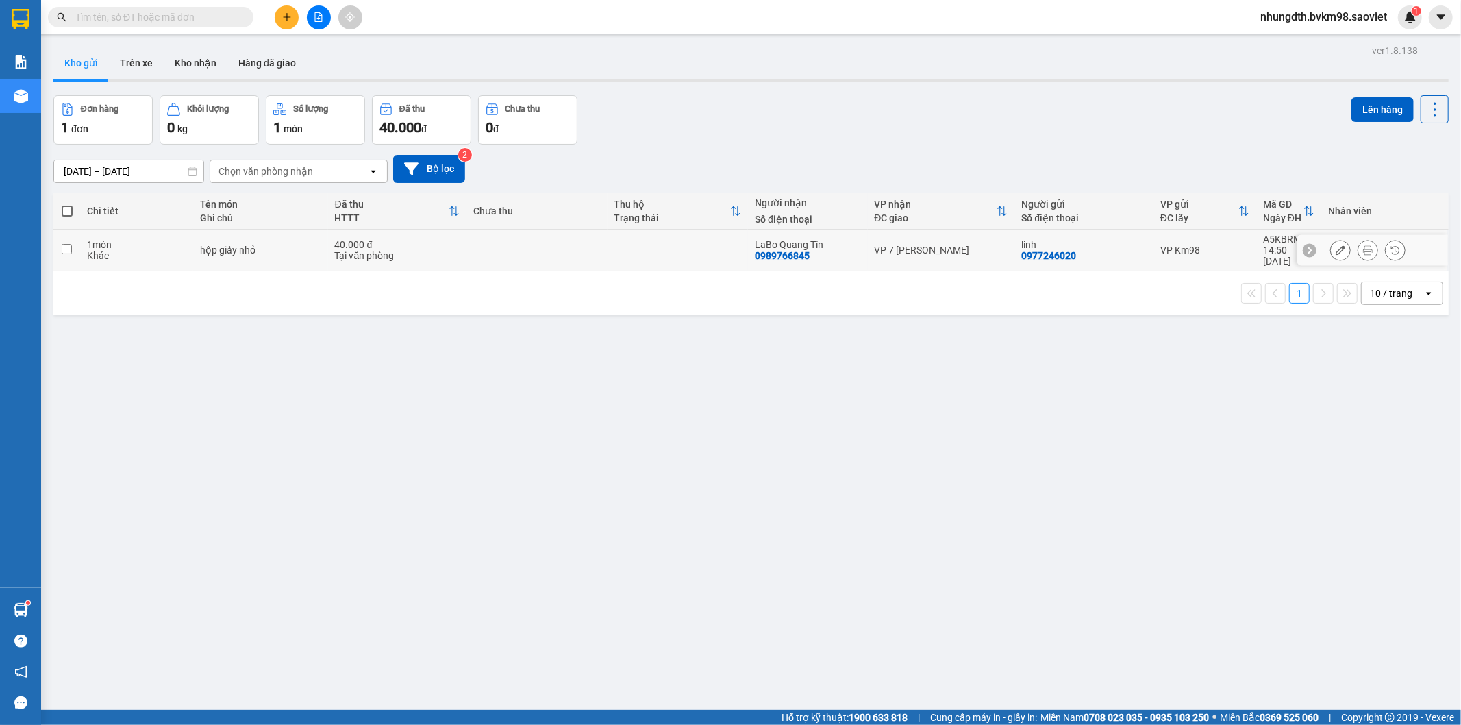
click at [71, 245] on input "checkbox" at bounding box center [67, 249] width 10 height 10
checkbox input "true"
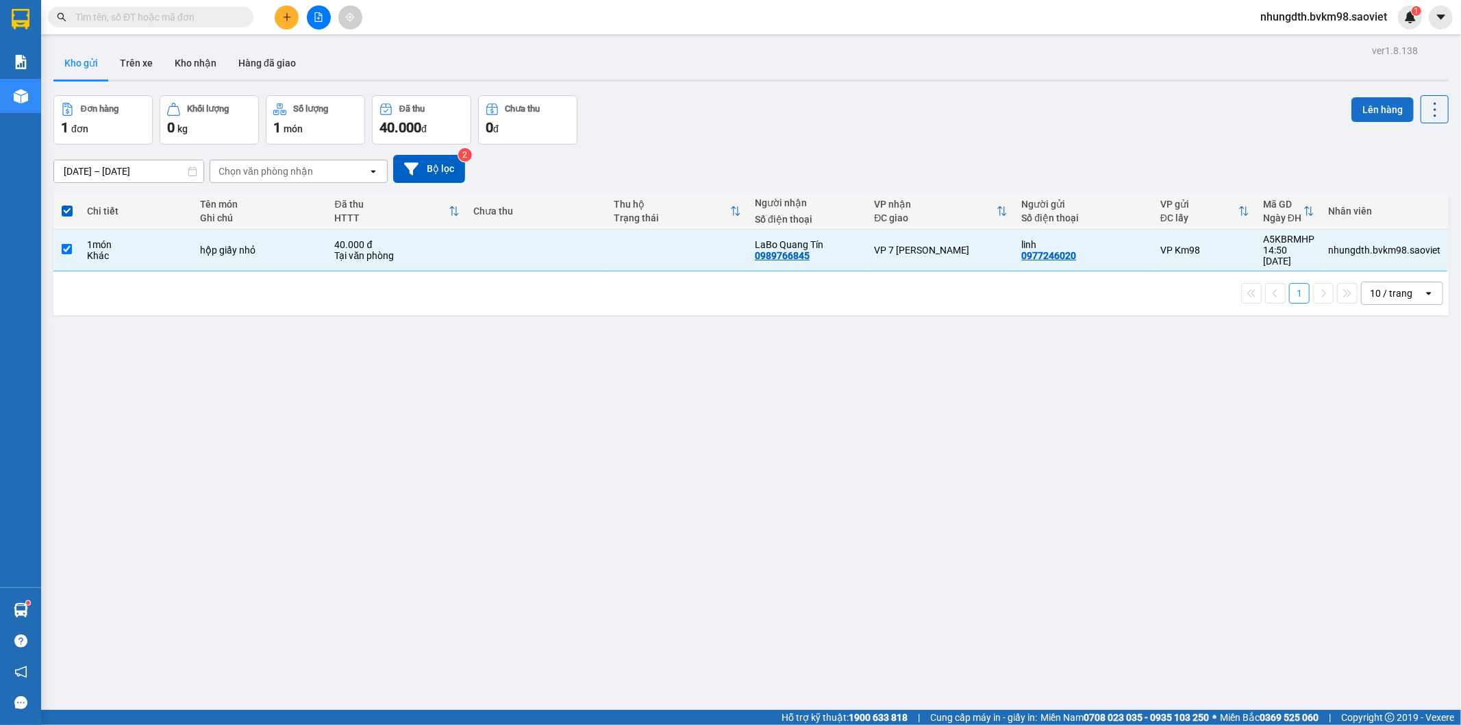
click at [1360, 104] on button "Lên hàng" at bounding box center [1382, 109] width 62 height 25
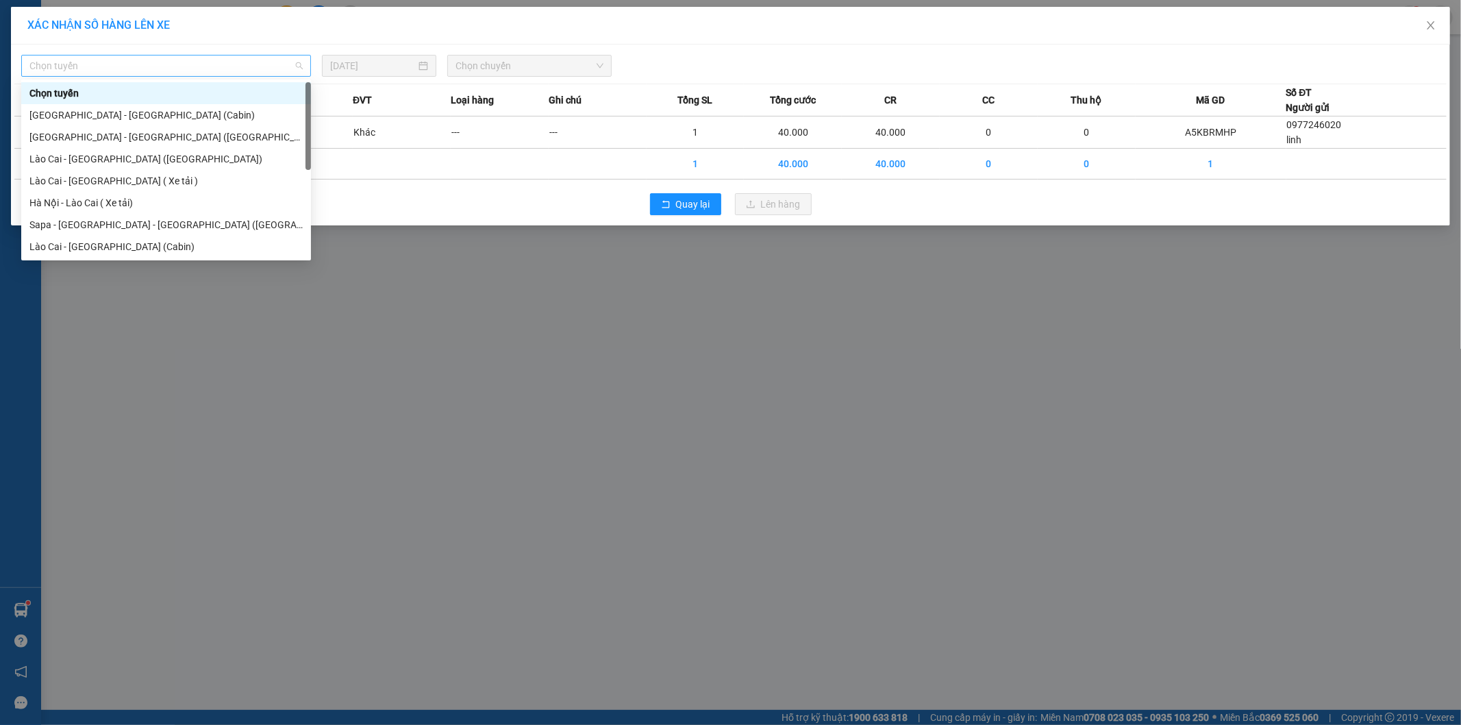
click at [142, 66] on span "Chọn tuyến" at bounding box center [165, 65] width 273 height 21
drag, startPoint x: 96, startPoint y: 250, endPoint x: 121, endPoint y: 258, distance: 25.8
click at [96, 253] on div "Lào Cai - [GEOGRAPHIC_DATA] (Cabin)" at bounding box center [165, 246] width 273 height 15
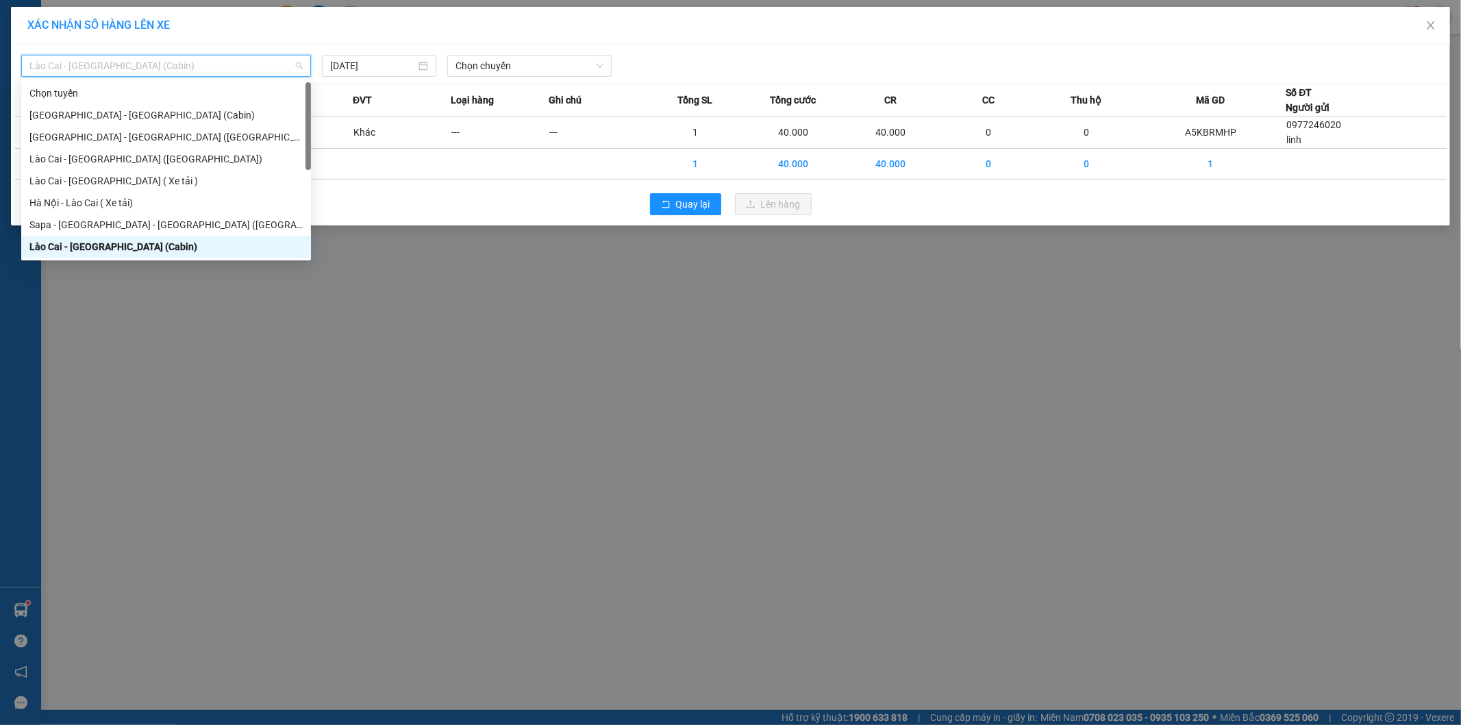
click at [136, 66] on span "Lào Cai - [GEOGRAPHIC_DATA] (Cabin)" at bounding box center [165, 65] width 273 height 21
click at [123, 161] on div "Lào Cai - [GEOGRAPHIC_DATA] ([GEOGRAPHIC_DATA])" at bounding box center [165, 158] width 273 height 15
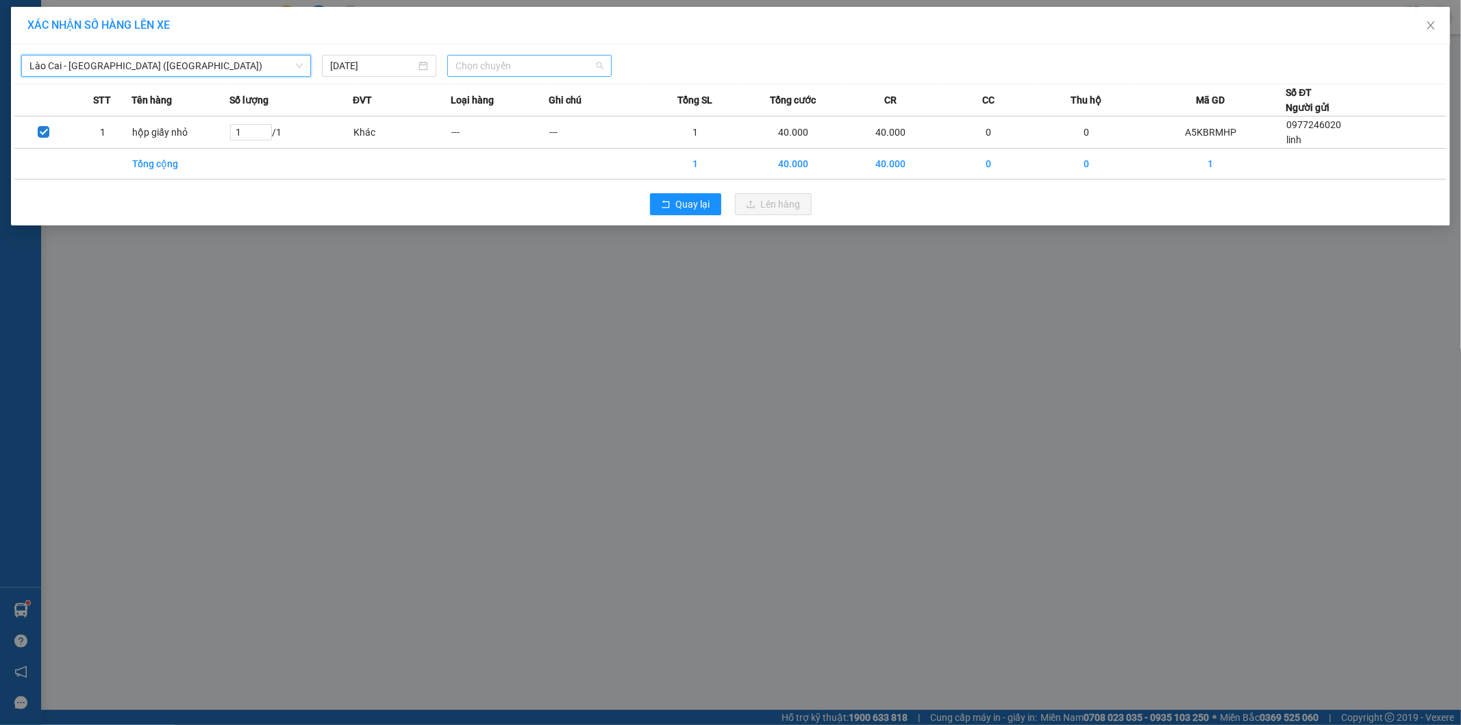
click at [499, 71] on span "Chọn chuyến" at bounding box center [530, 65] width 148 height 21
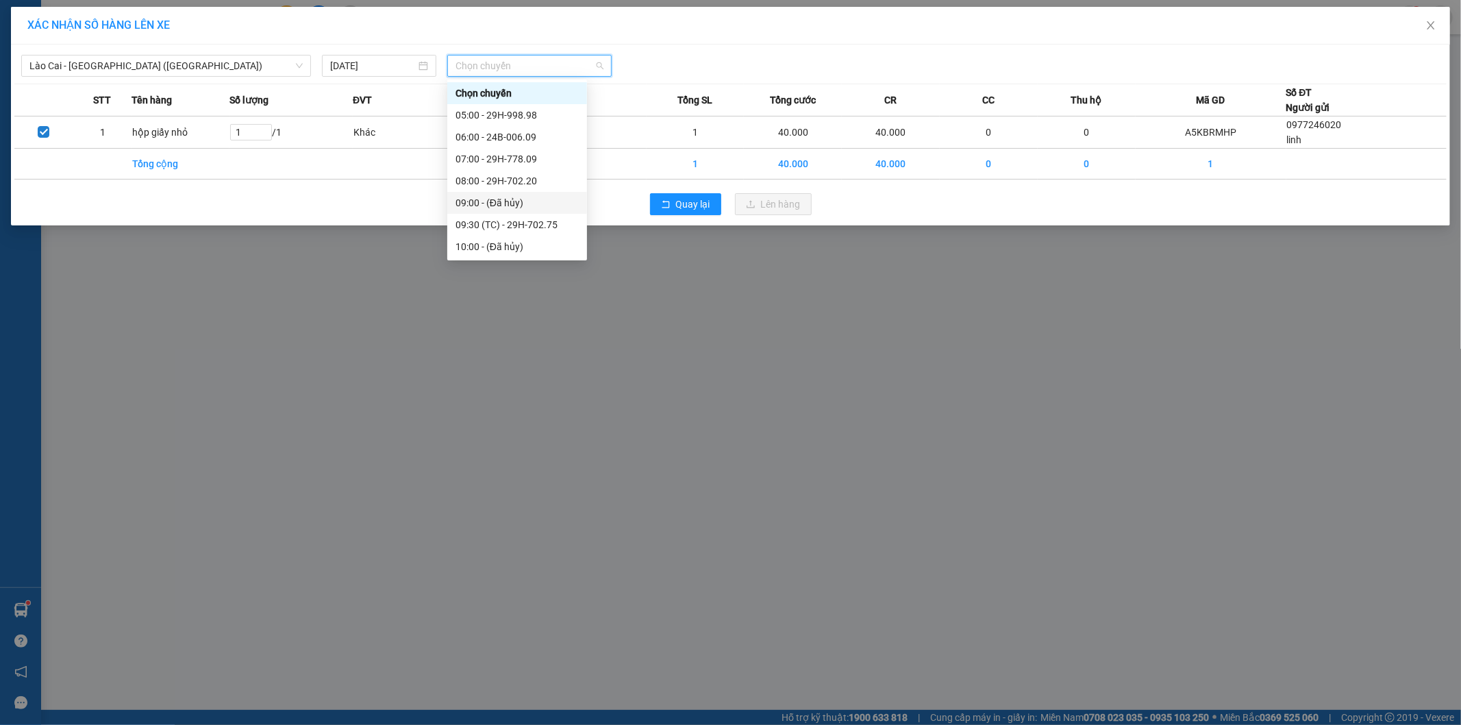
scroll to position [76, 0]
click at [543, 216] on div "13:00 (TC) - 29H-975.69" at bounding box center [517, 214] width 123 height 15
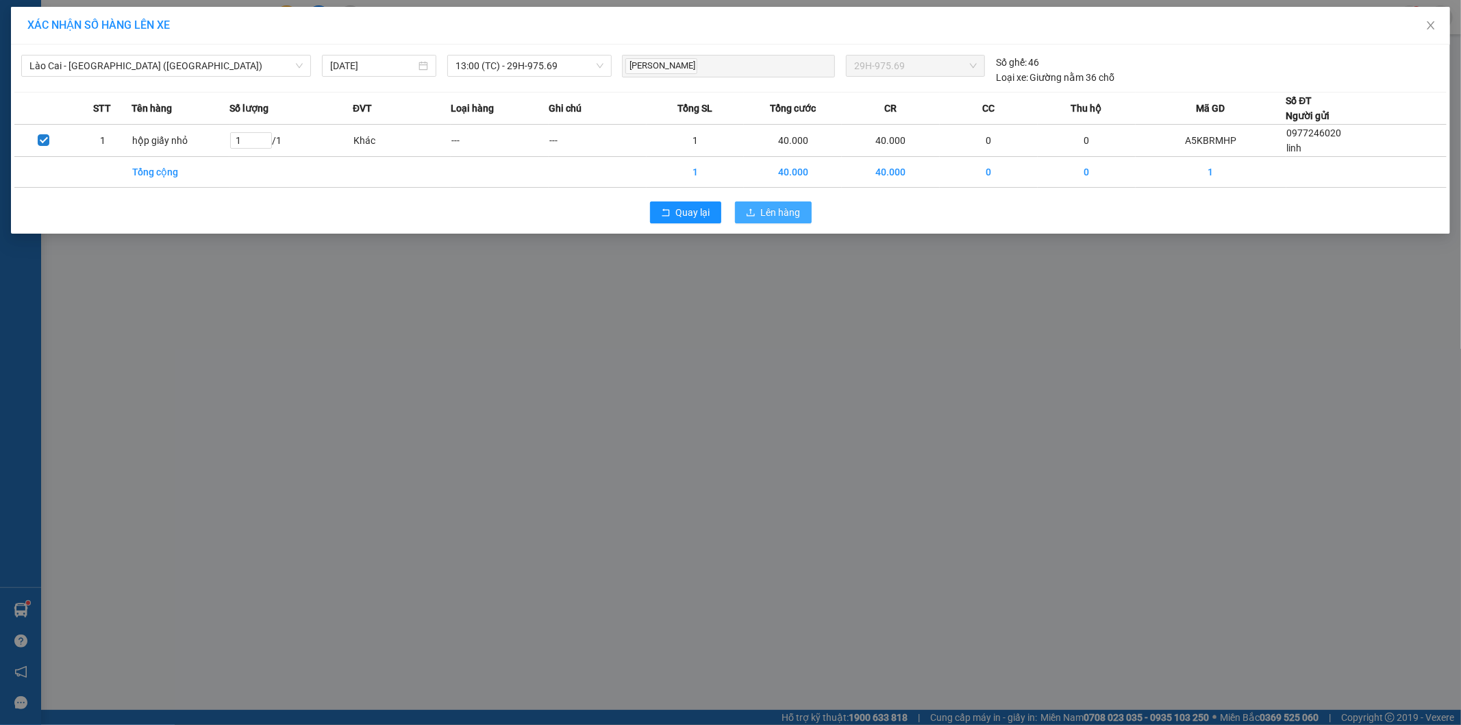
click at [752, 210] on icon "upload" at bounding box center [751, 213] width 10 height 10
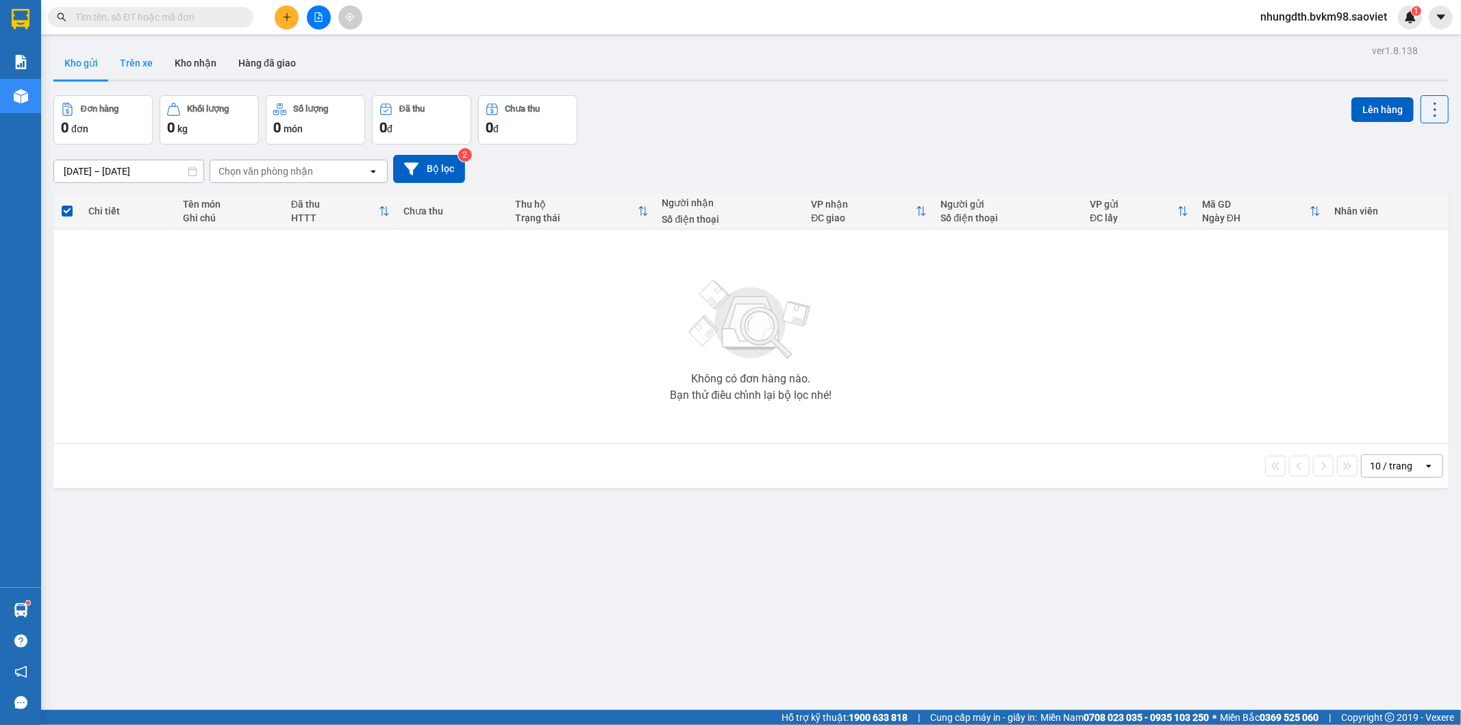
click at [137, 59] on button "Trên xe" at bounding box center [136, 63] width 55 height 33
